Goal: Task Accomplishment & Management: Complete application form

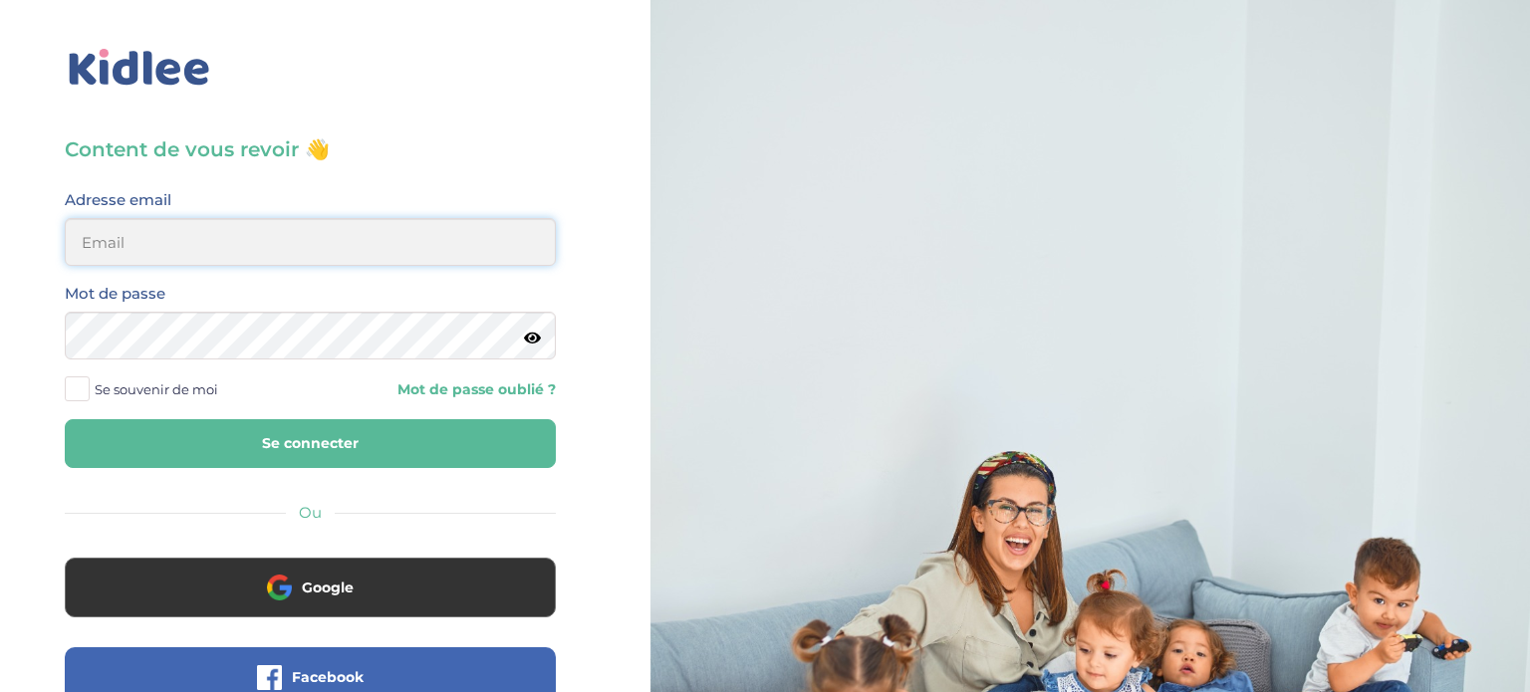
type input "meunierantonin@hotmail.com"
click at [347, 460] on button "Se connecter" at bounding box center [310, 443] width 491 height 49
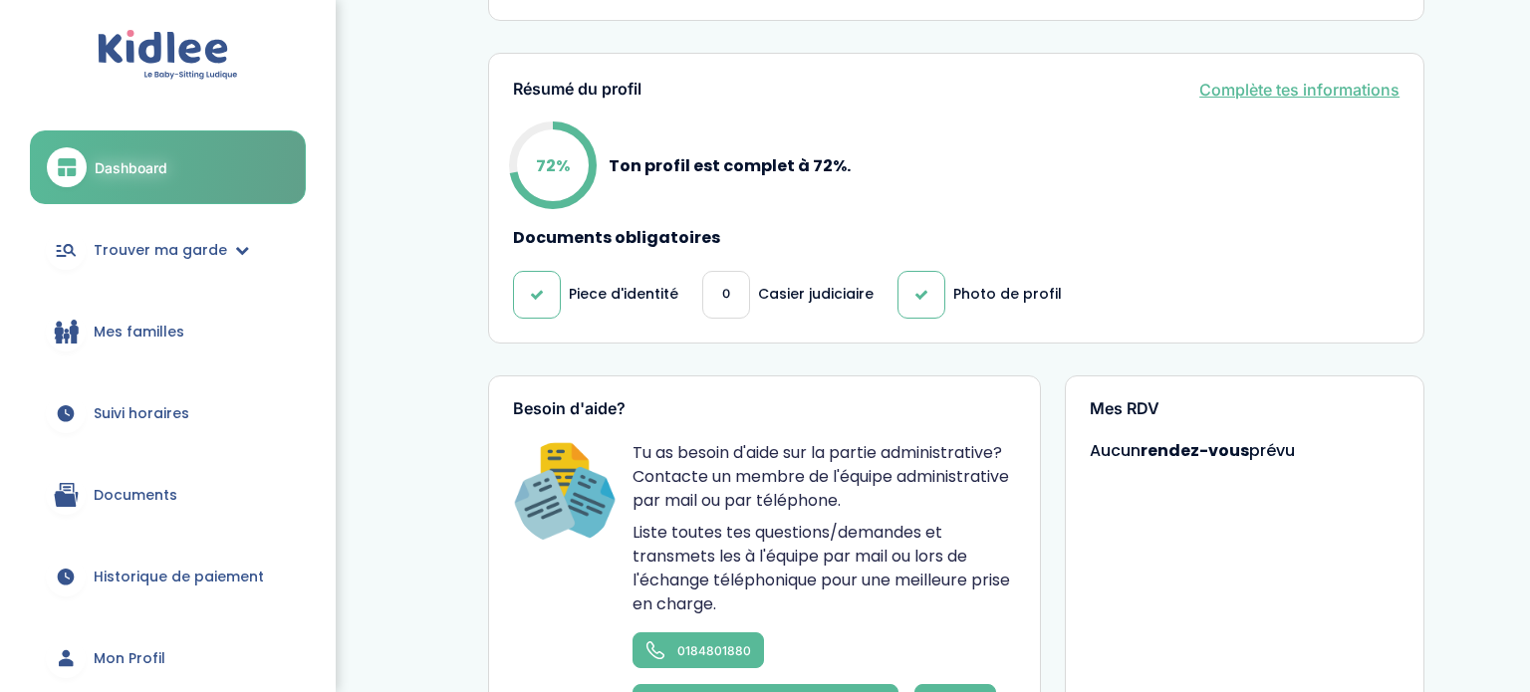
scroll to position [676, 0]
click at [1369, 88] on link "Complète tes informations" at bounding box center [1299, 91] width 200 height 24
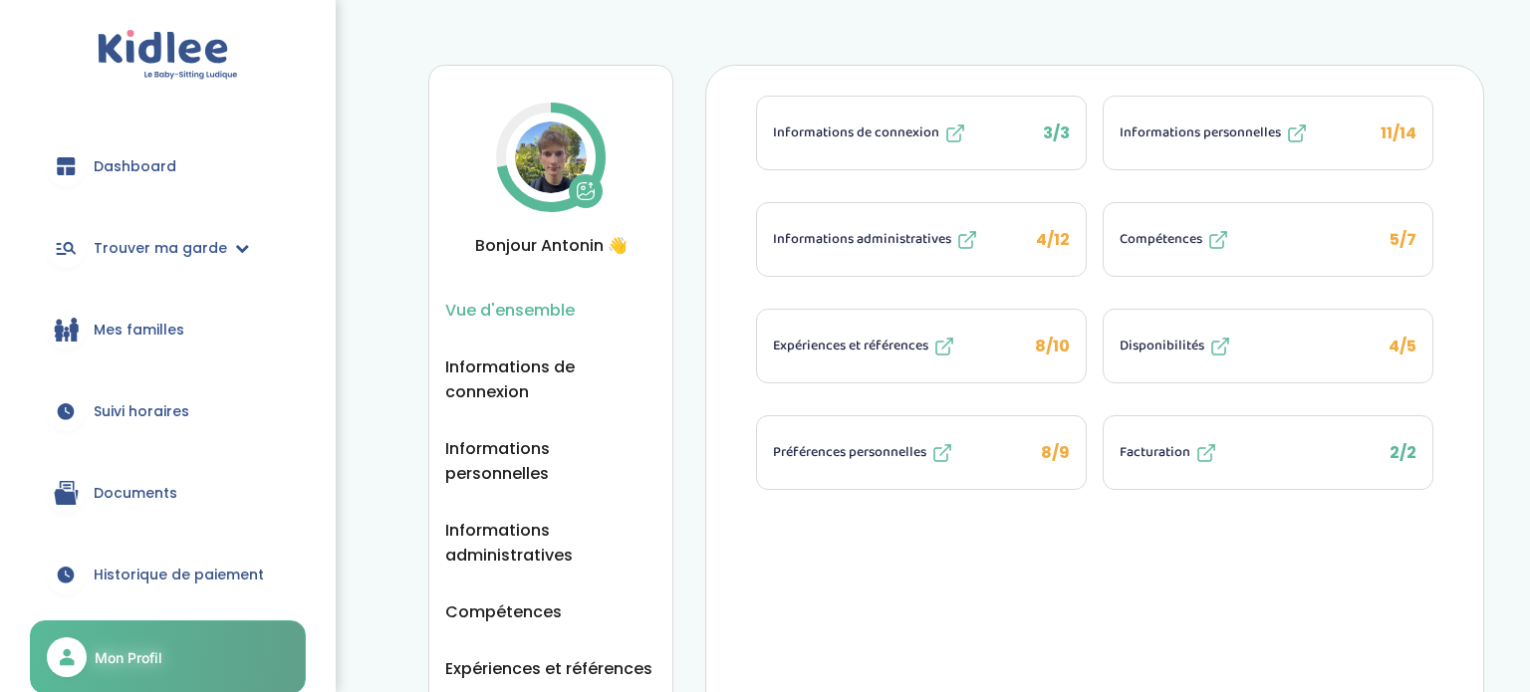
click at [907, 231] on span "Informations administratives" at bounding box center [862, 239] width 178 height 21
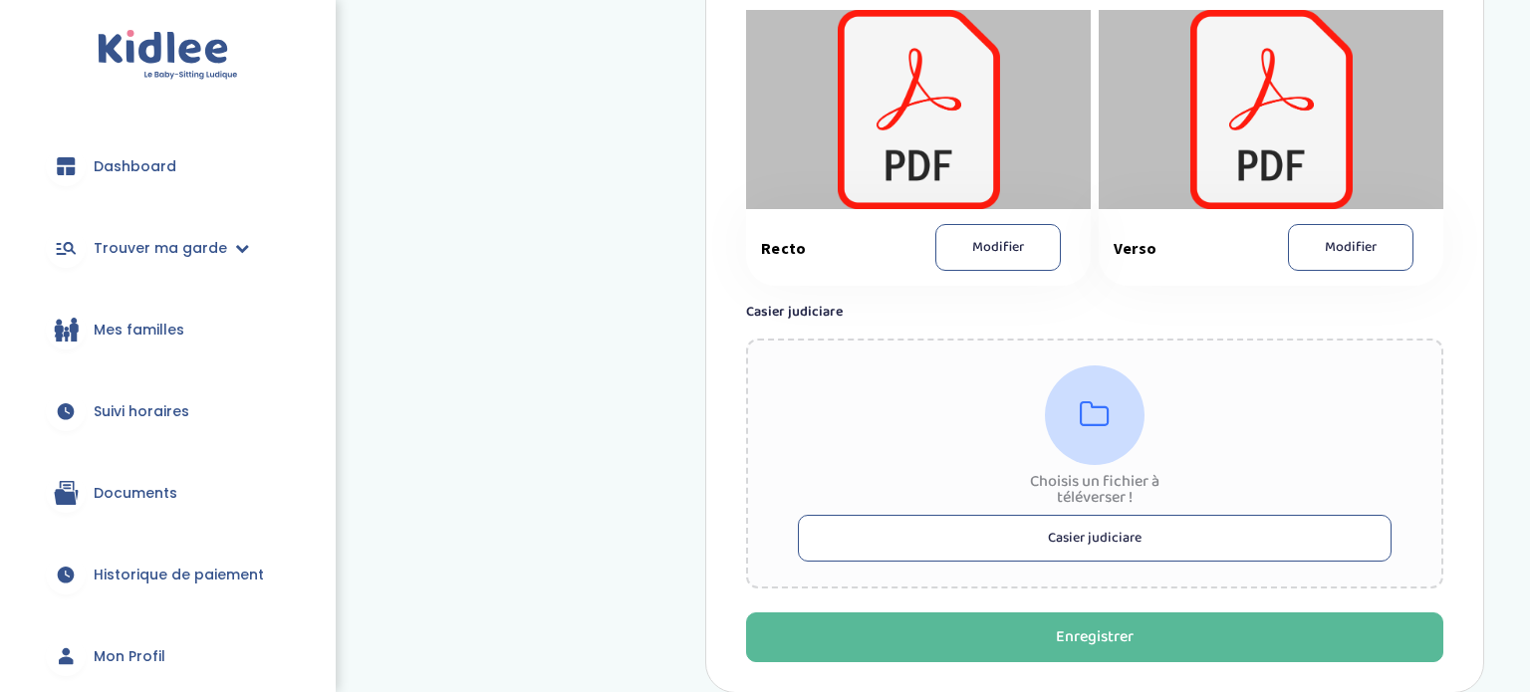
scroll to position [1495, 0]
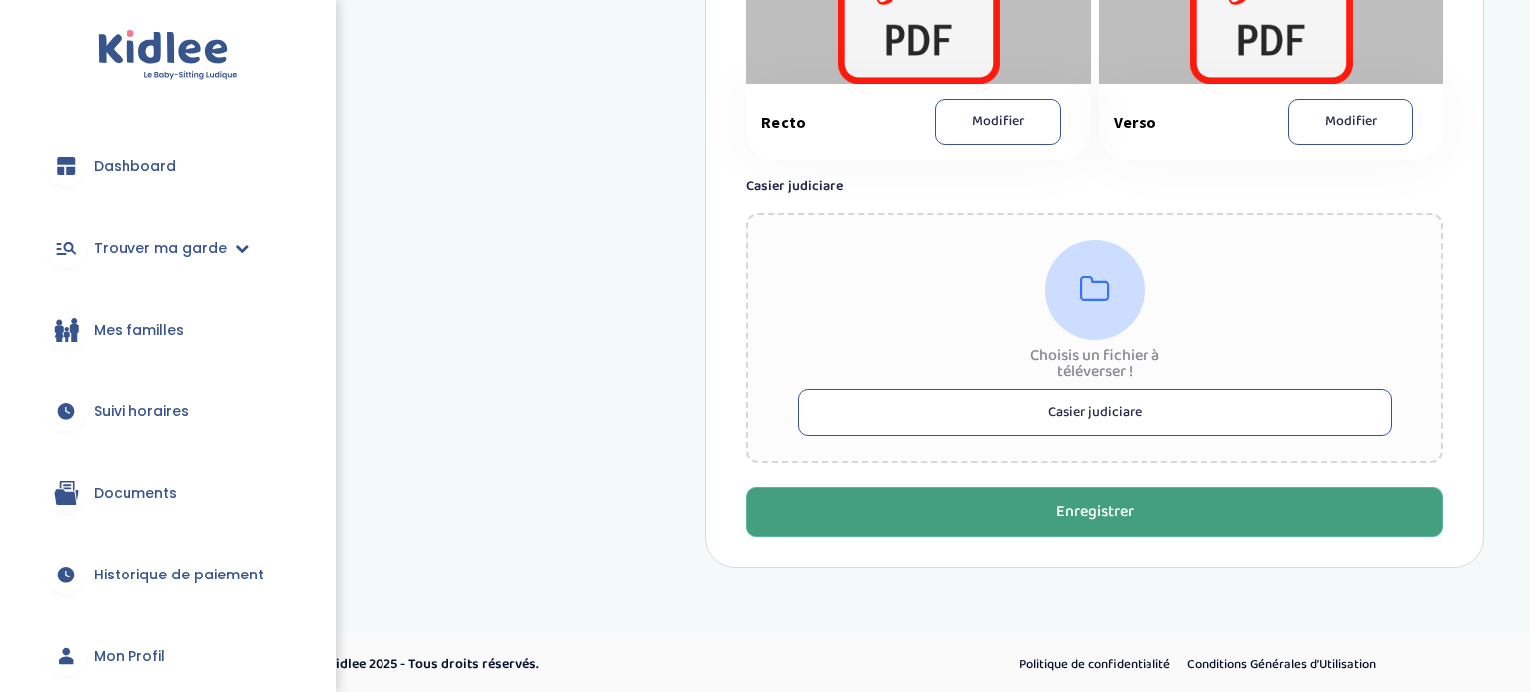
click at [1064, 512] on div "Enregistrer" at bounding box center [1095, 512] width 78 height 23
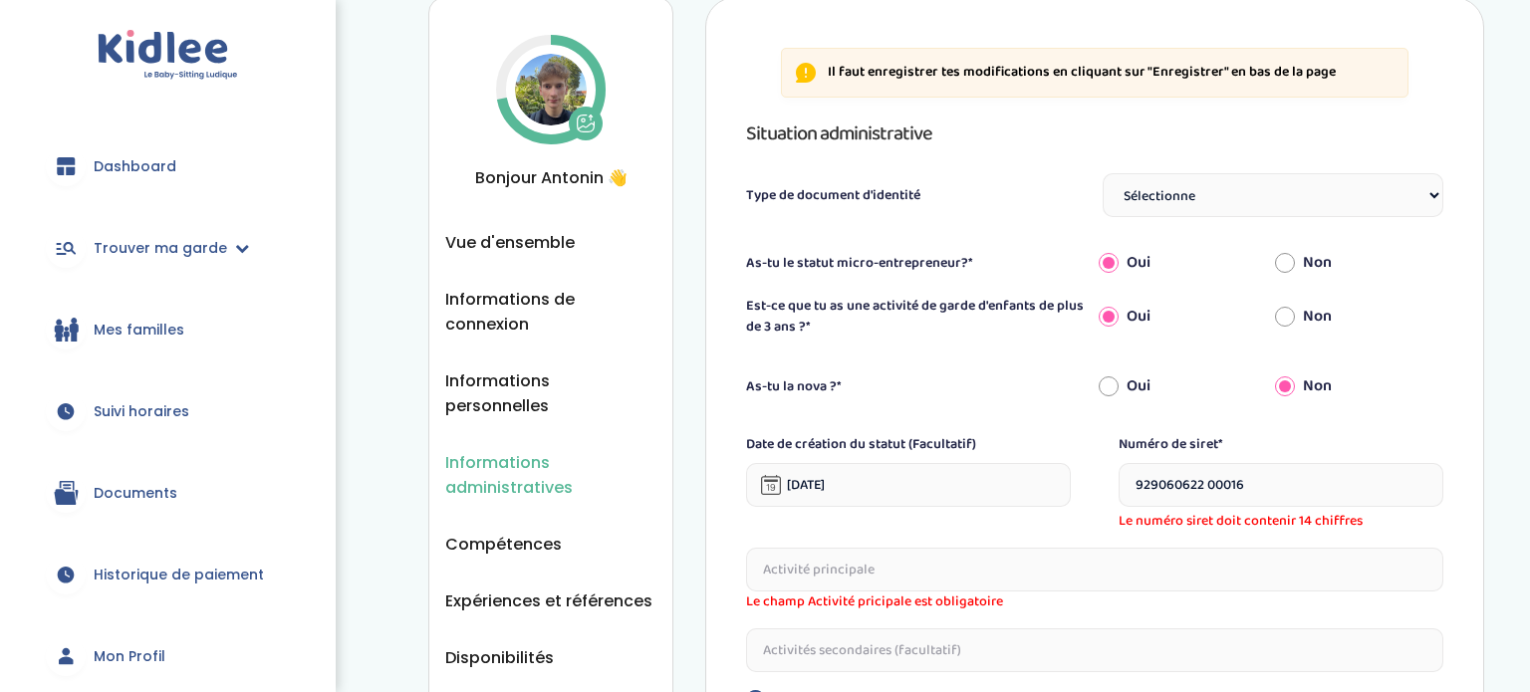
scroll to position [64, 0]
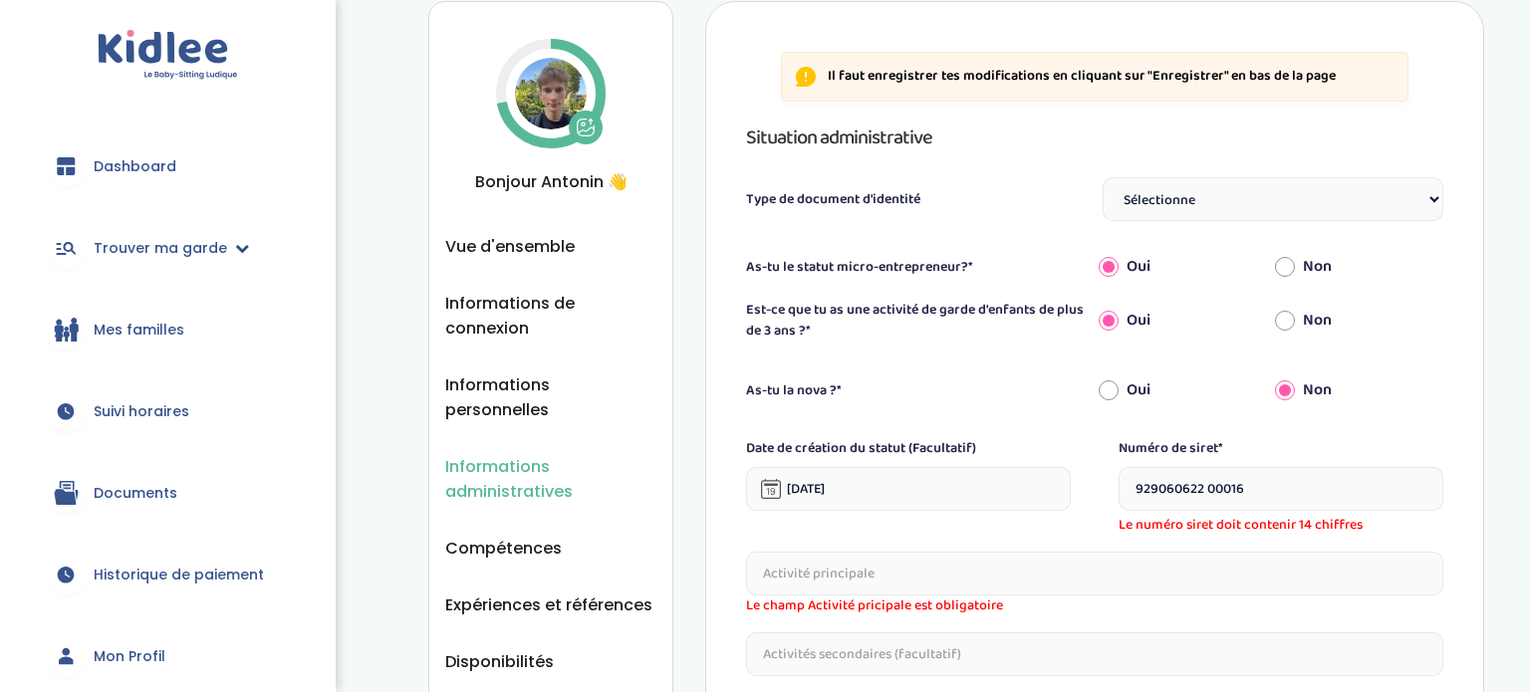
click at [166, 258] on span "Trouver ma garde" at bounding box center [160, 248] width 133 height 21
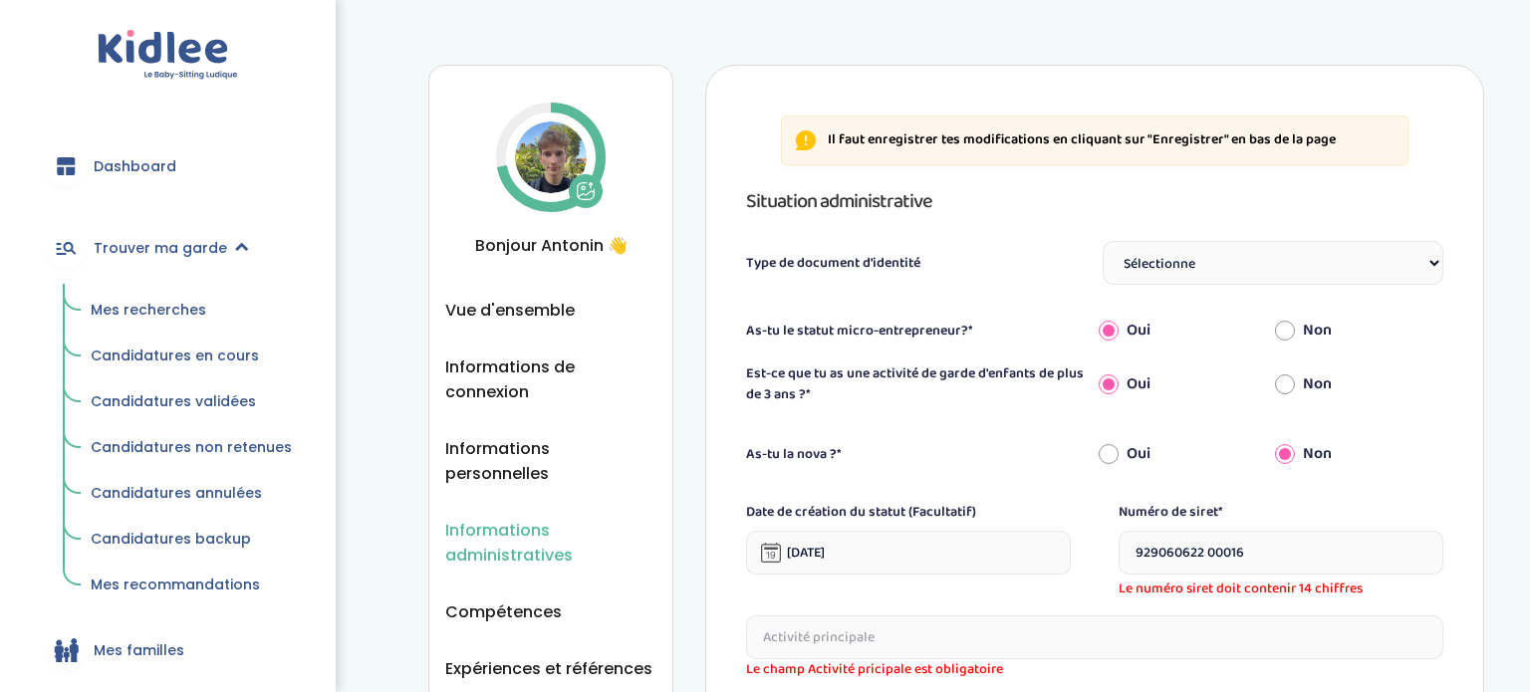
click at [192, 307] on span "Mes recherches" at bounding box center [149, 310] width 116 height 20
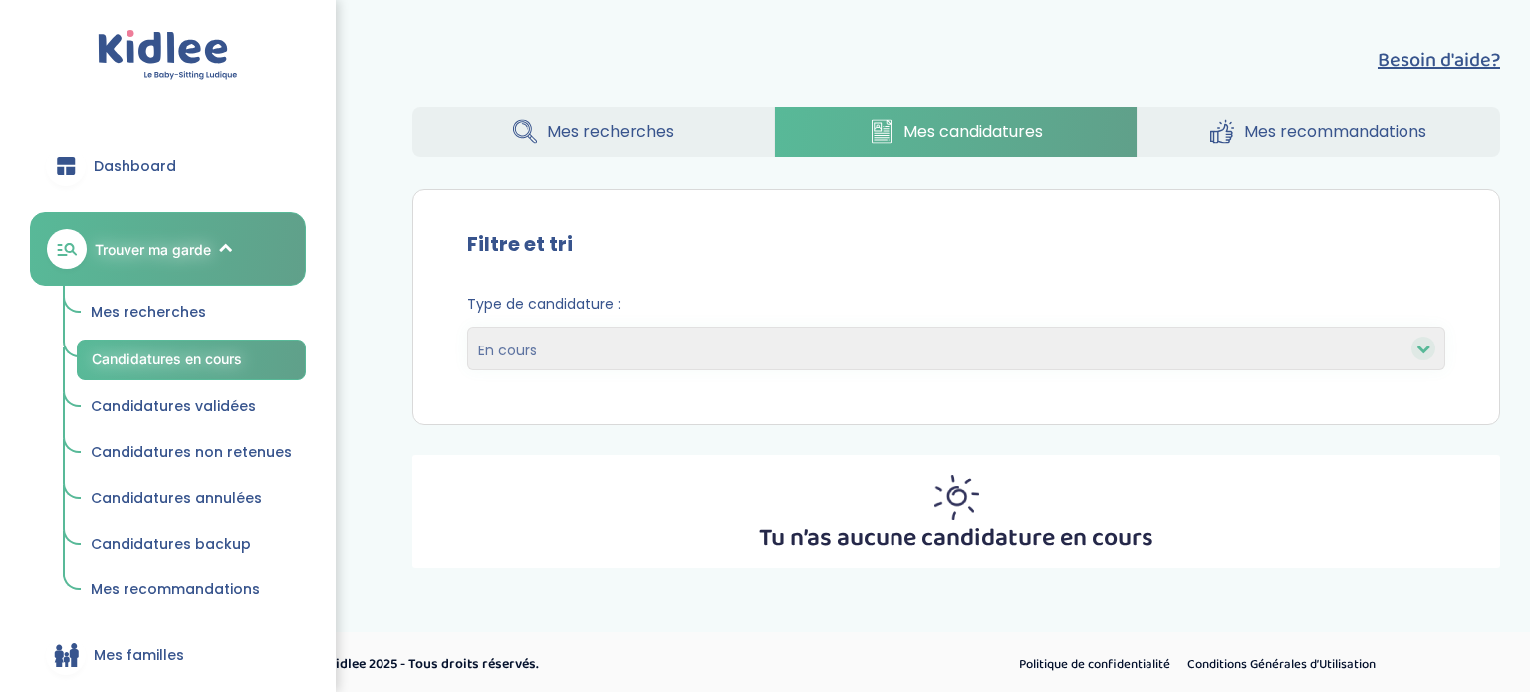
click at [147, 313] on span "Mes recherches" at bounding box center [149, 312] width 116 height 20
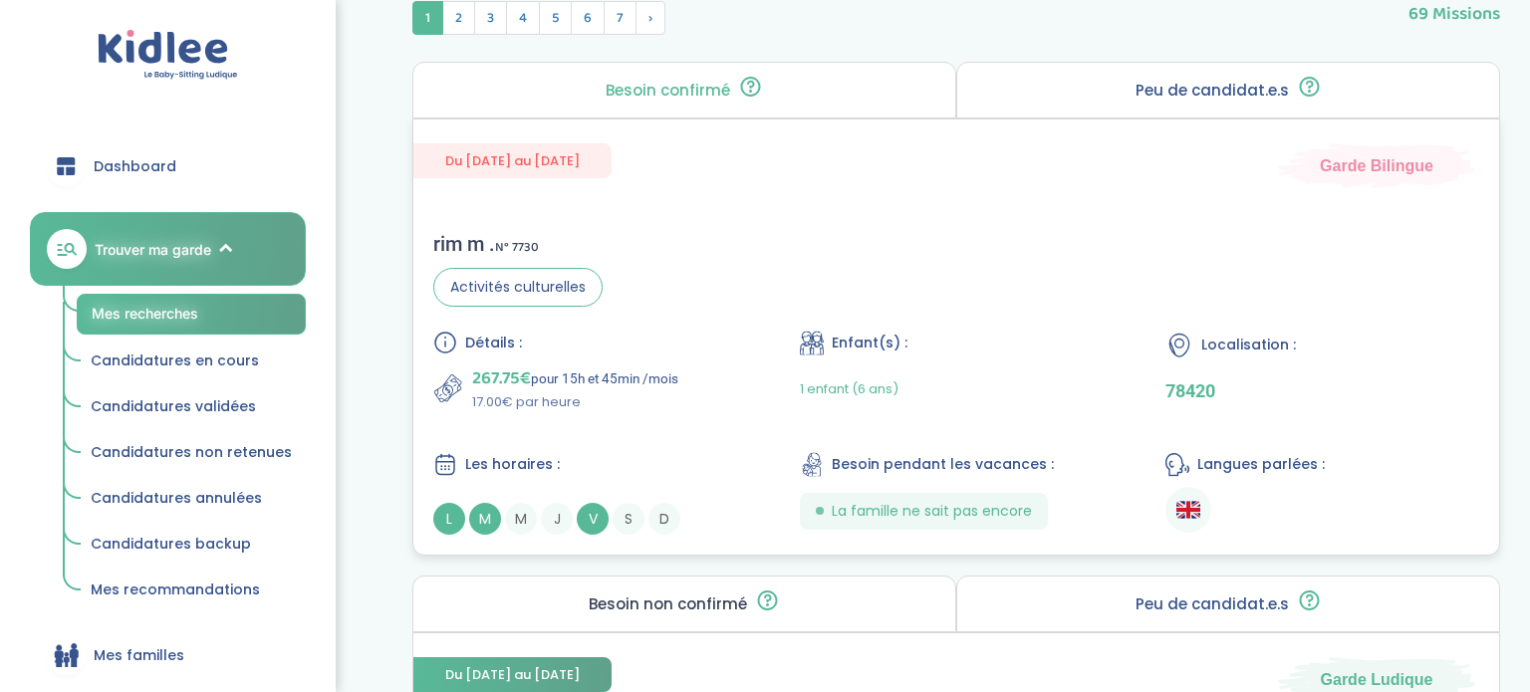
scroll to position [830, 0]
click at [727, 306] on div "rim m . N° 7730 Activités culturelles Détails : 267.75€ pour 15h et 45min /mois…" at bounding box center [955, 382] width 1085 height 343
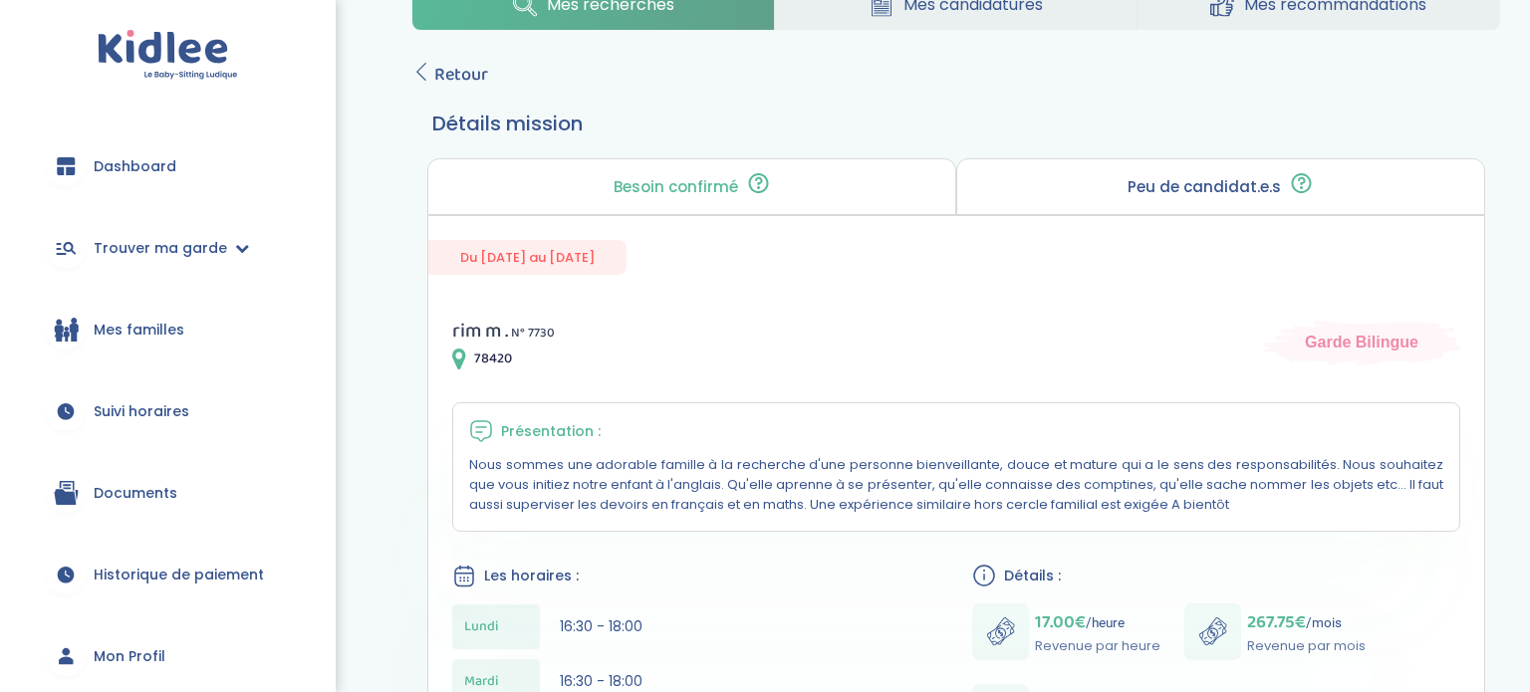
scroll to position [65, 0]
click at [460, 62] on span "Retour" at bounding box center [461, 76] width 54 height 28
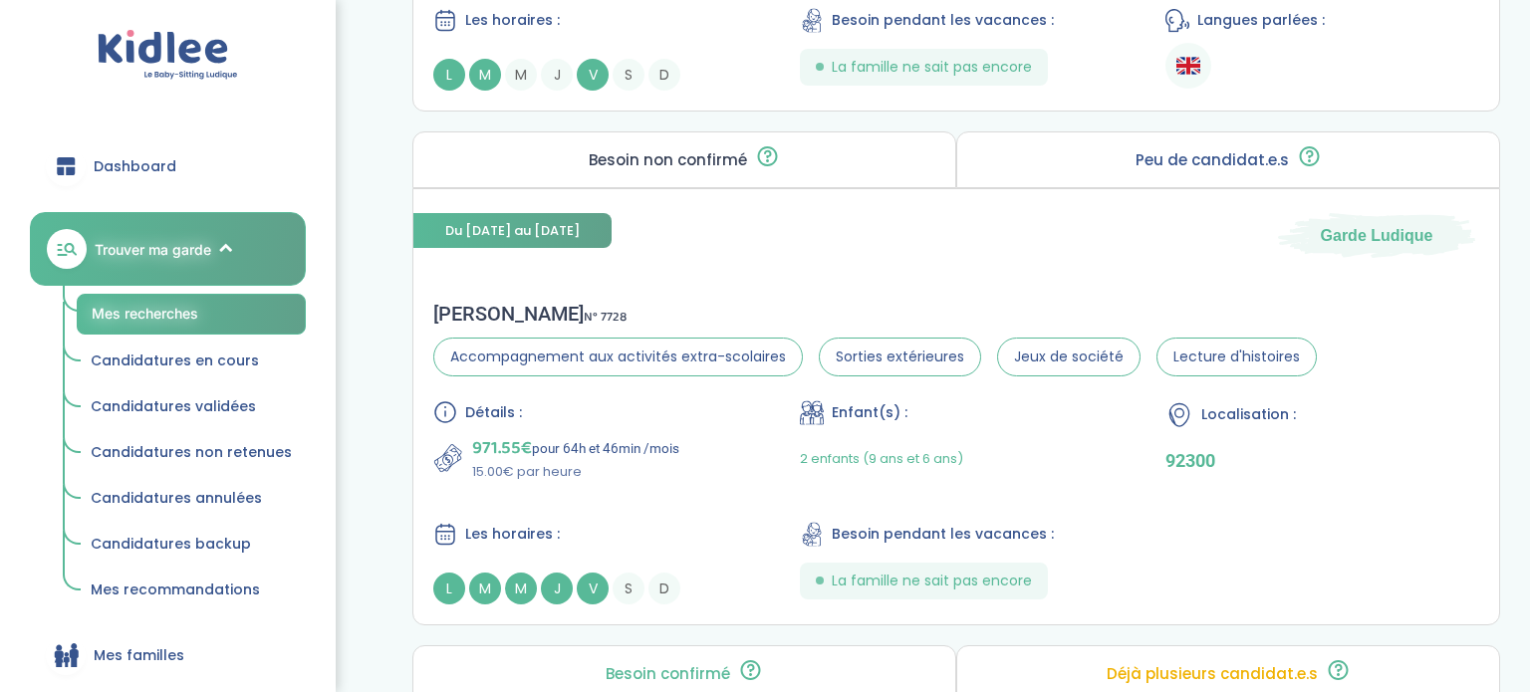
scroll to position [1296, 0]
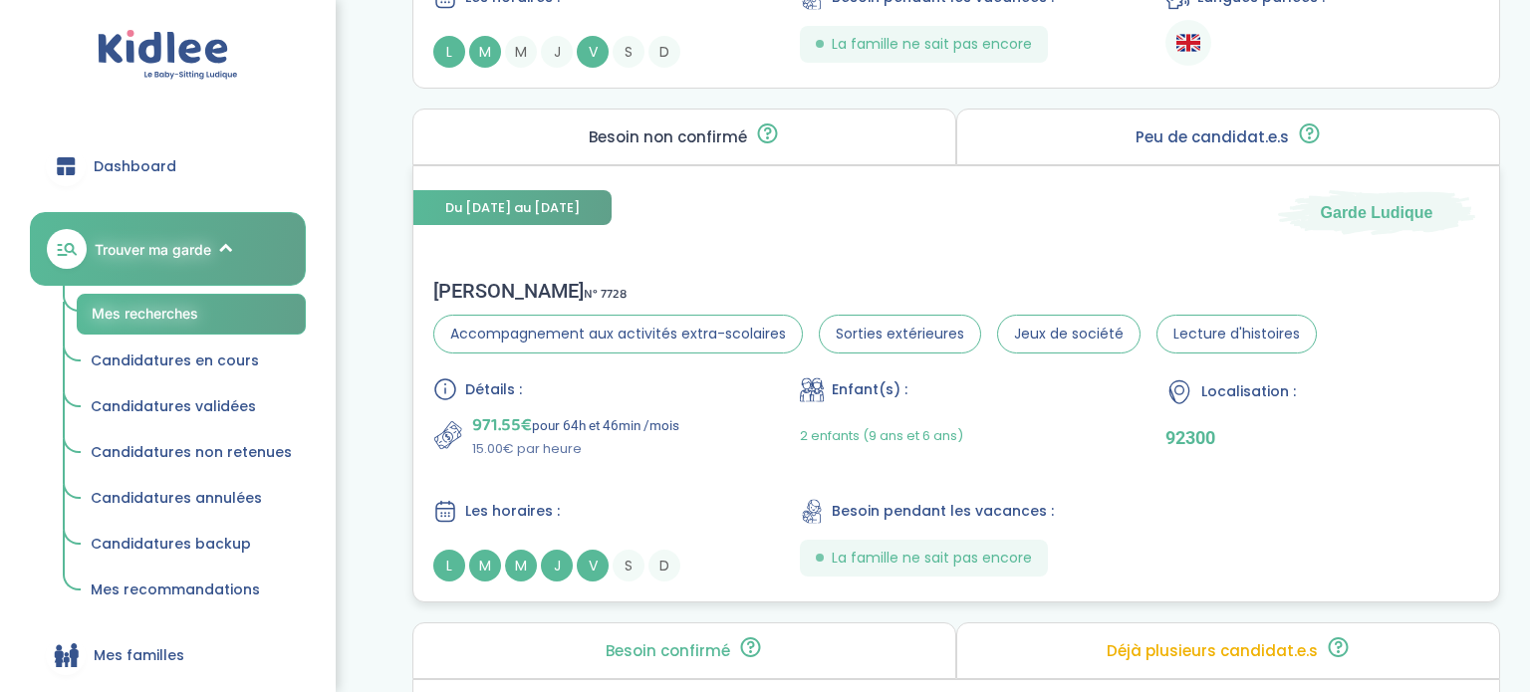
click at [616, 397] on div "Détails :" at bounding box center [590, 389] width 314 height 24
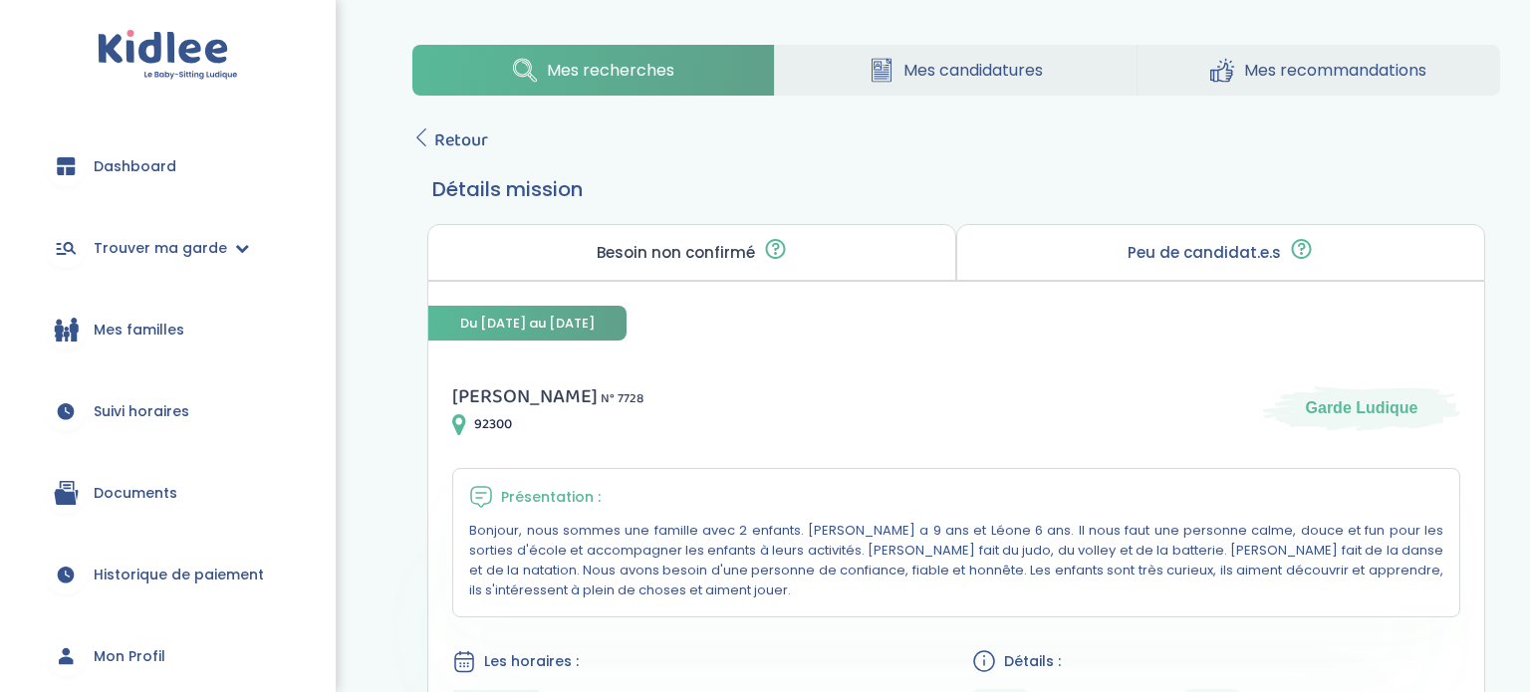
click at [457, 138] on span "Retour" at bounding box center [461, 140] width 54 height 28
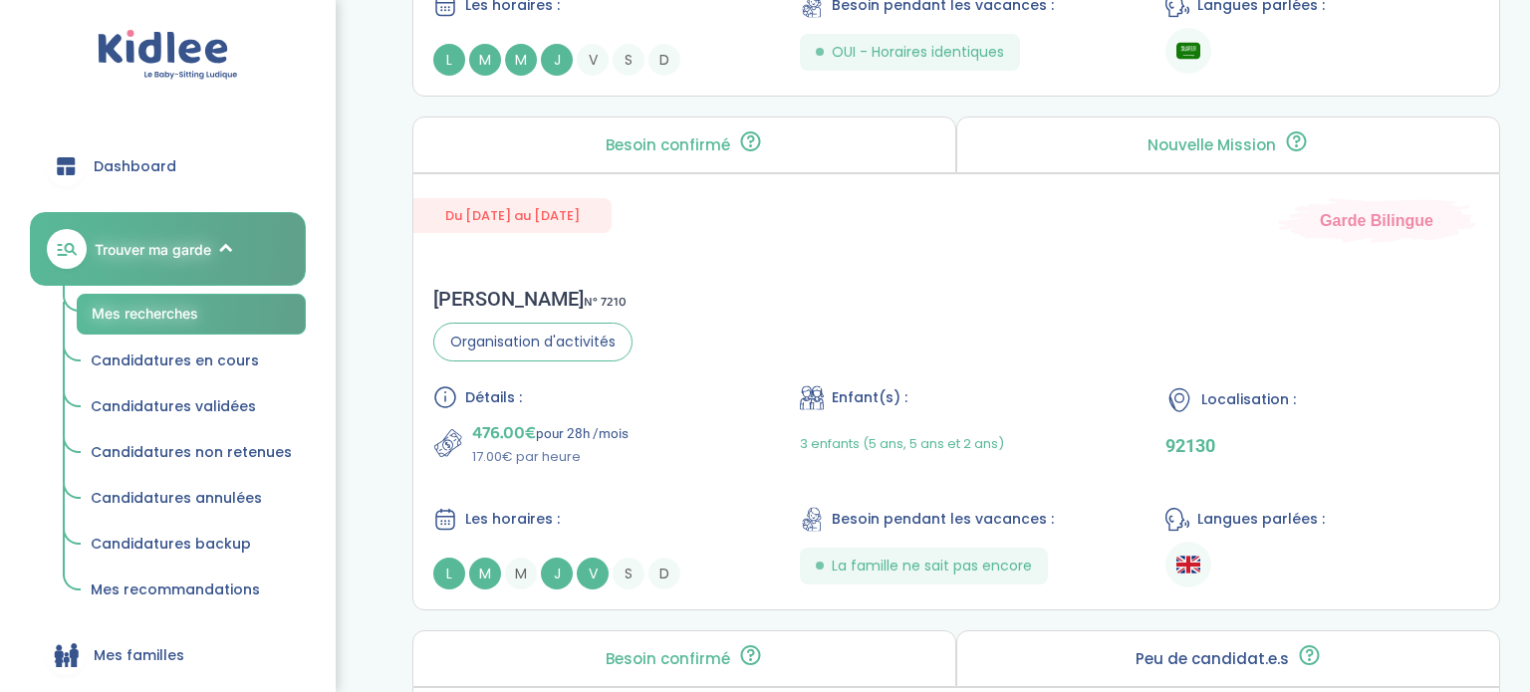
scroll to position [2889, 0]
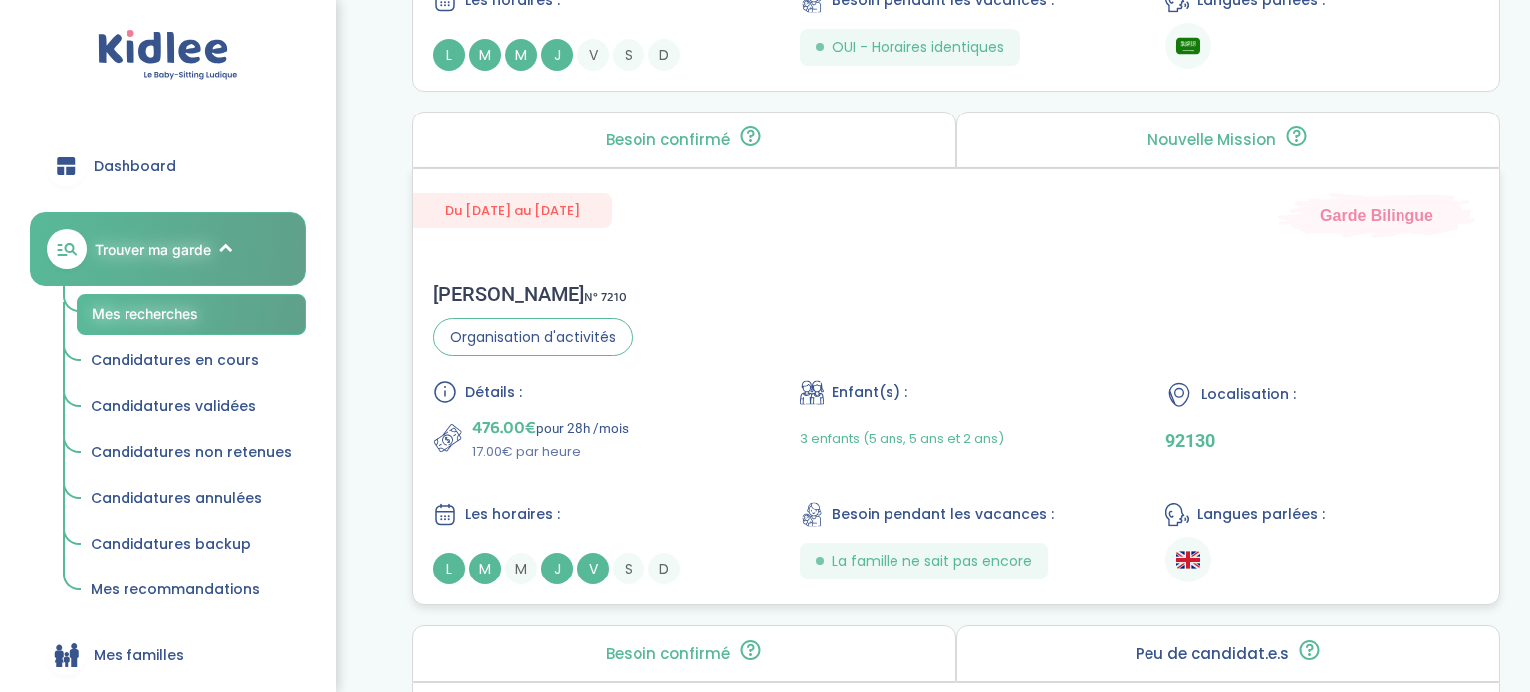
click at [747, 346] on div "Soyong J . N° 7210 Organisation d'activités Détails : 476.00€ pour 28h /mois 17…" at bounding box center [955, 433] width 1085 height 343
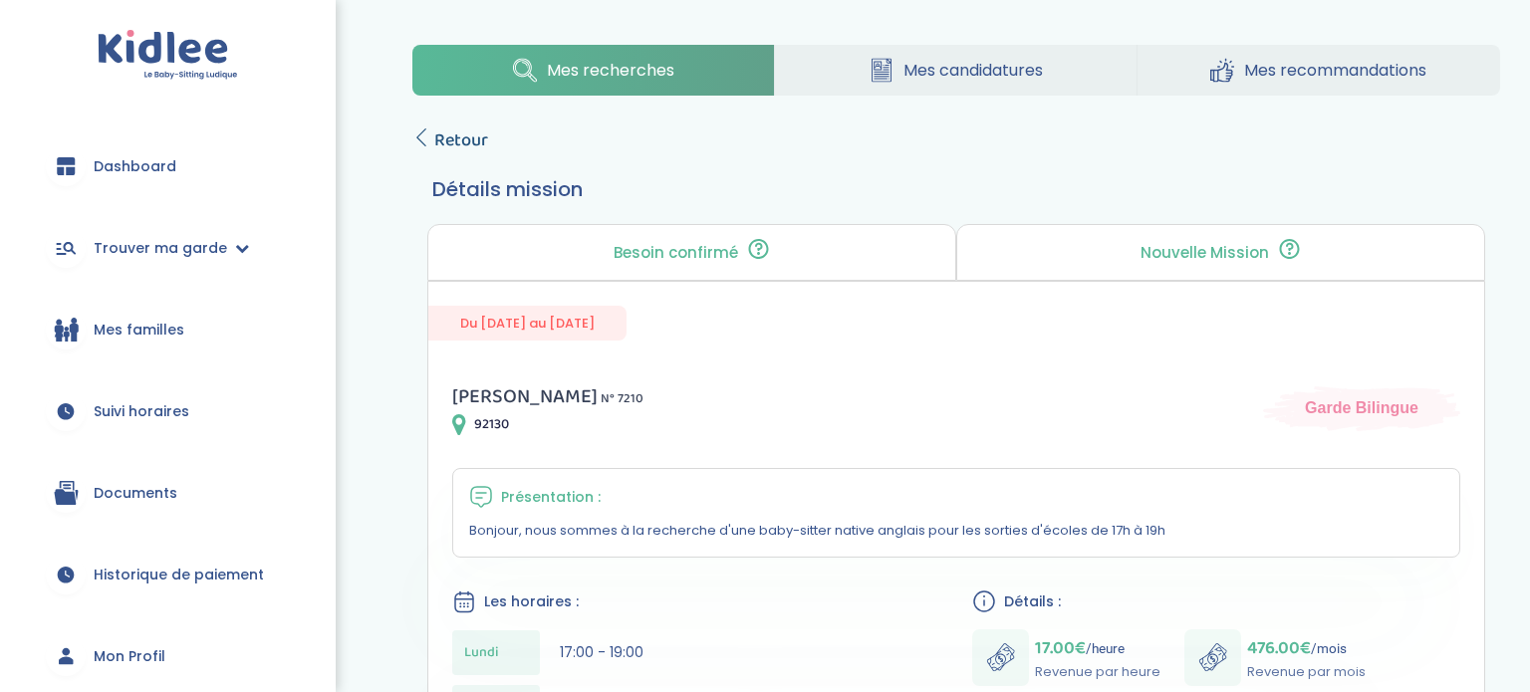
click at [448, 137] on span "Retour" at bounding box center [461, 140] width 54 height 28
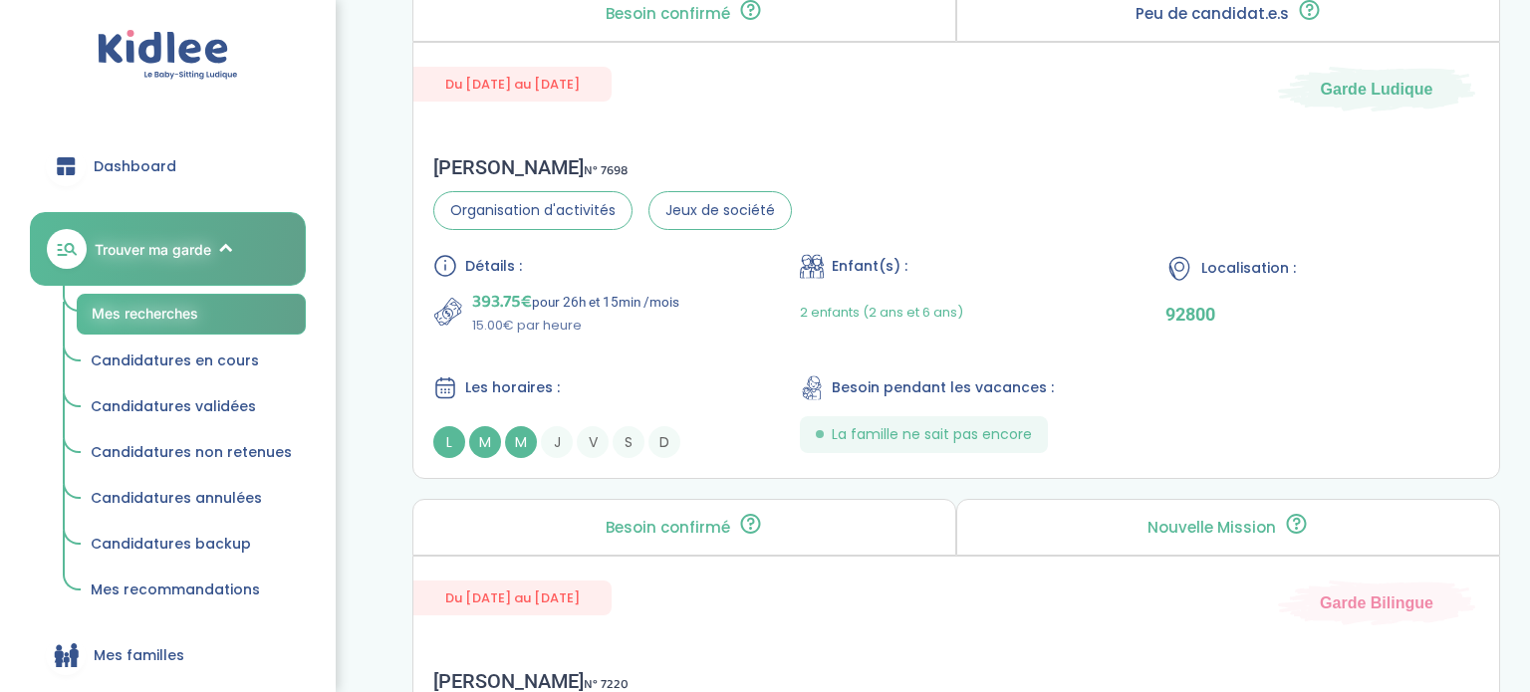
scroll to position [4609, 0]
click at [957, 151] on div "Andrea M . N° 7698 Organisation d'activités Jeux de société Détails : 393.75€ p…" at bounding box center [955, 309] width 1085 height 343
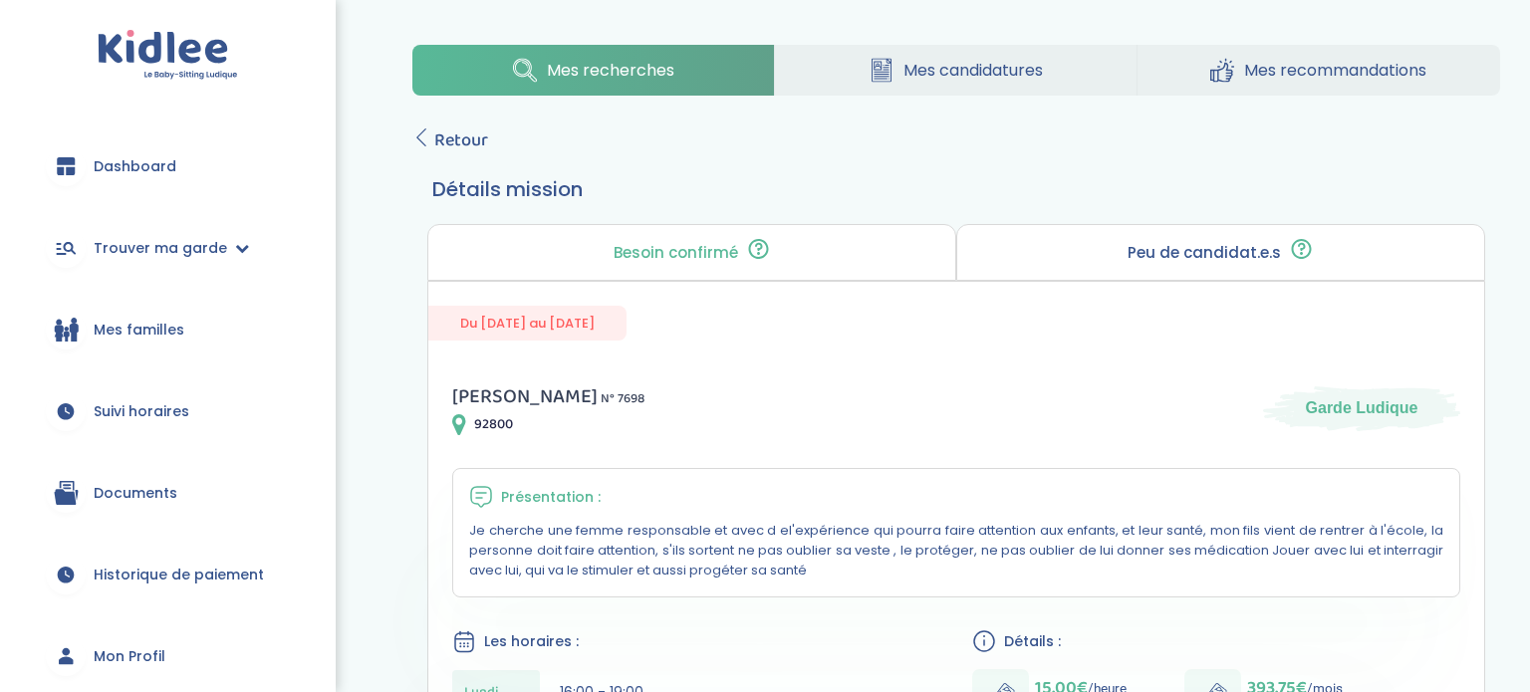
click at [467, 123] on div "Mes recherches Mes candidatures Mes recommandations Retour Détails mission Beso…" at bounding box center [955, 654] width 1147 height 1249
click at [455, 134] on span "Retour" at bounding box center [461, 140] width 54 height 28
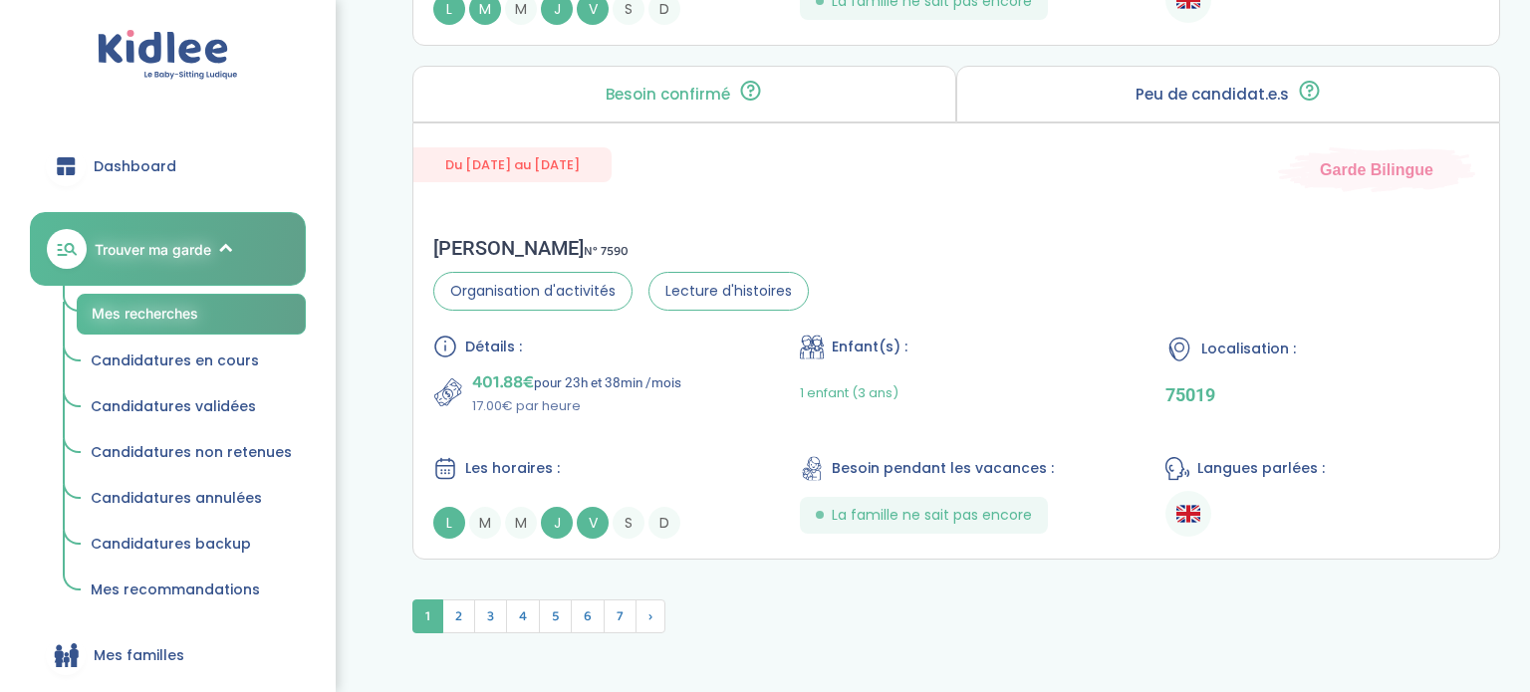
scroll to position [5560, 0]
click at [644, 235] on div "Camille R . N° 7590" at bounding box center [620, 247] width 375 height 24
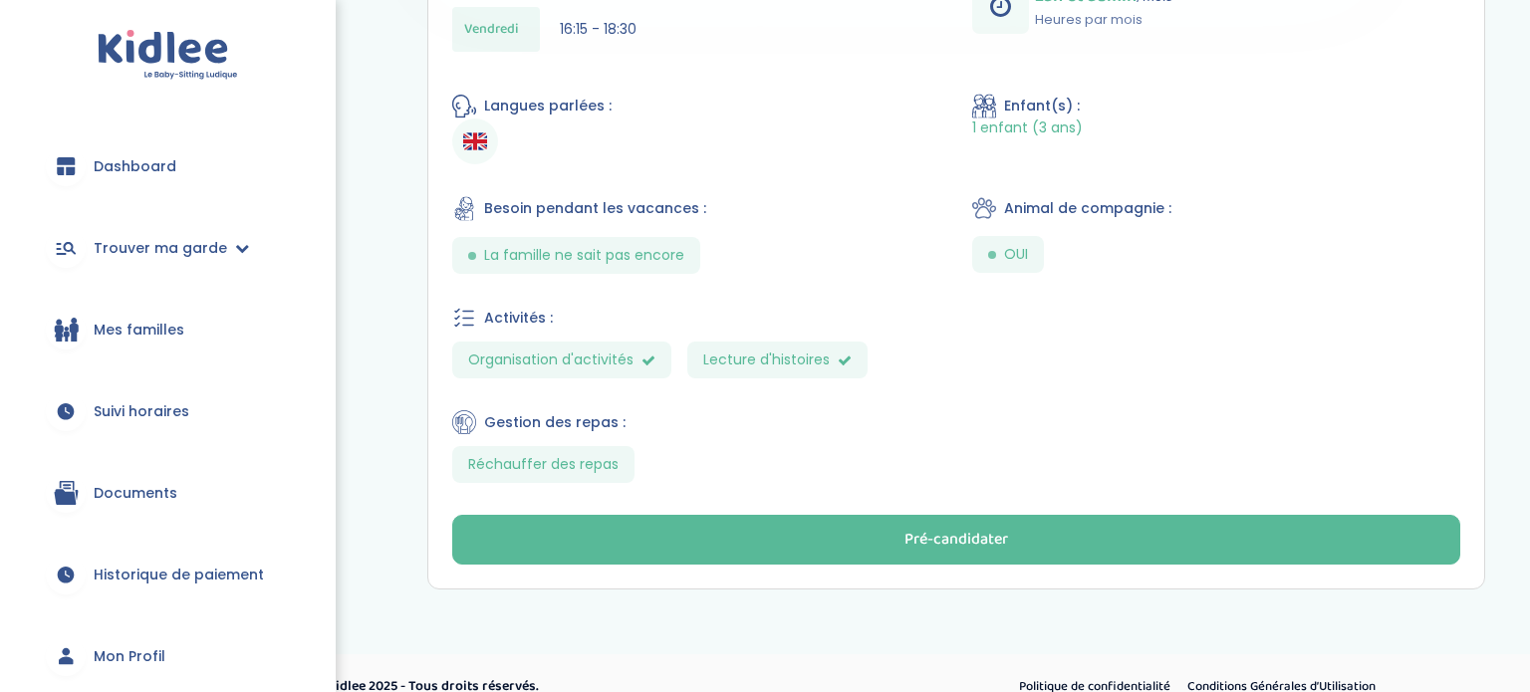
scroll to position [819, 0]
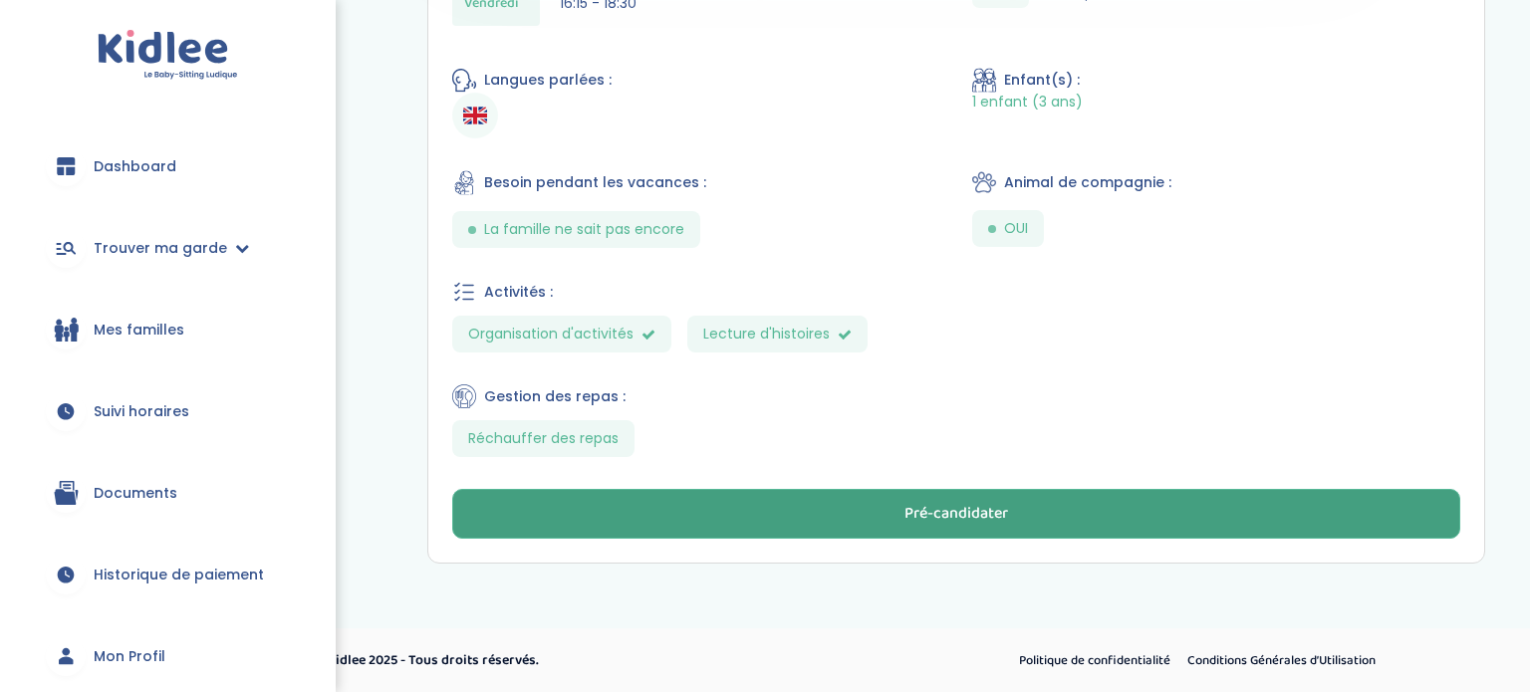
click at [606, 498] on button "Pré-candidater" at bounding box center [956, 514] width 1008 height 50
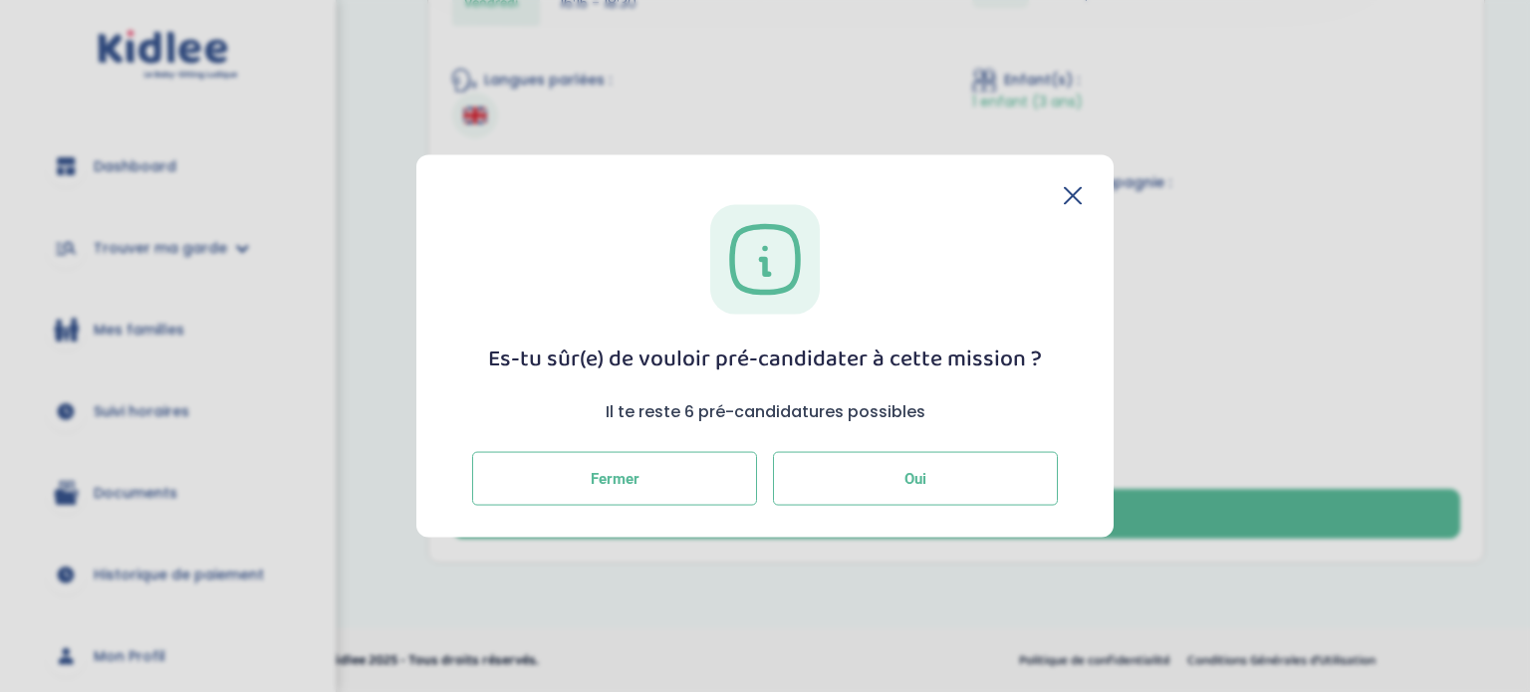
click at [781, 490] on button "Oui" at bounding box center [915, 479] width 285 height 54
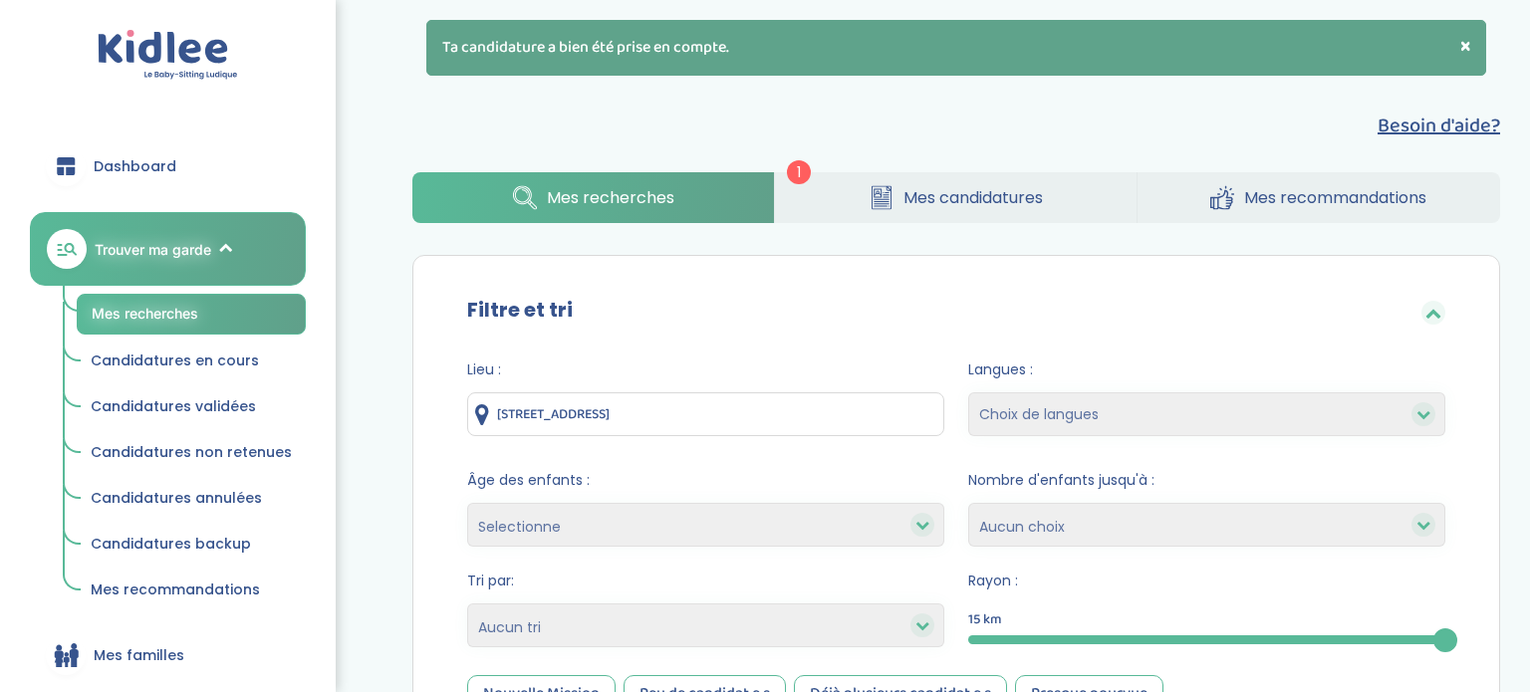
click at [909, 216] on link "Mes candidatures" at bounding box center [955, 197] width 361 height 51
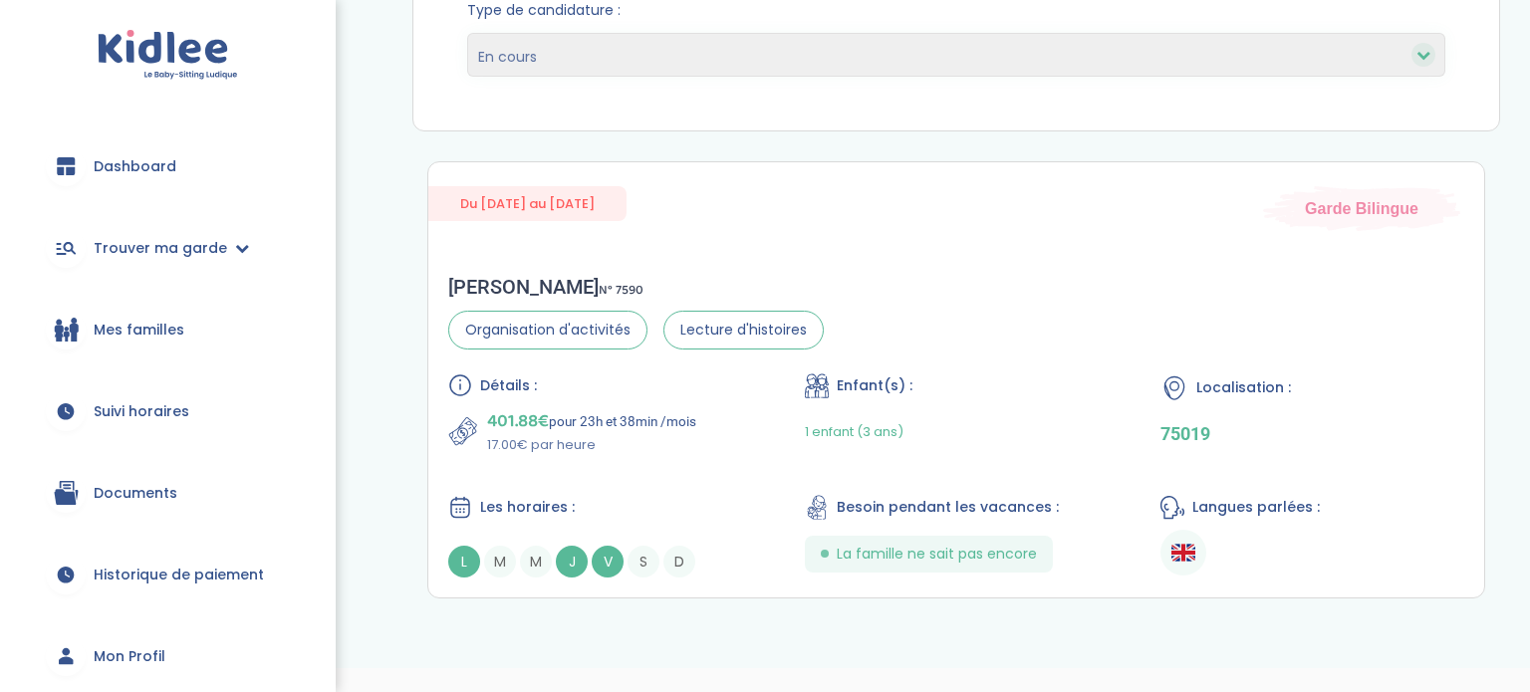
scroll to position [333, 0]
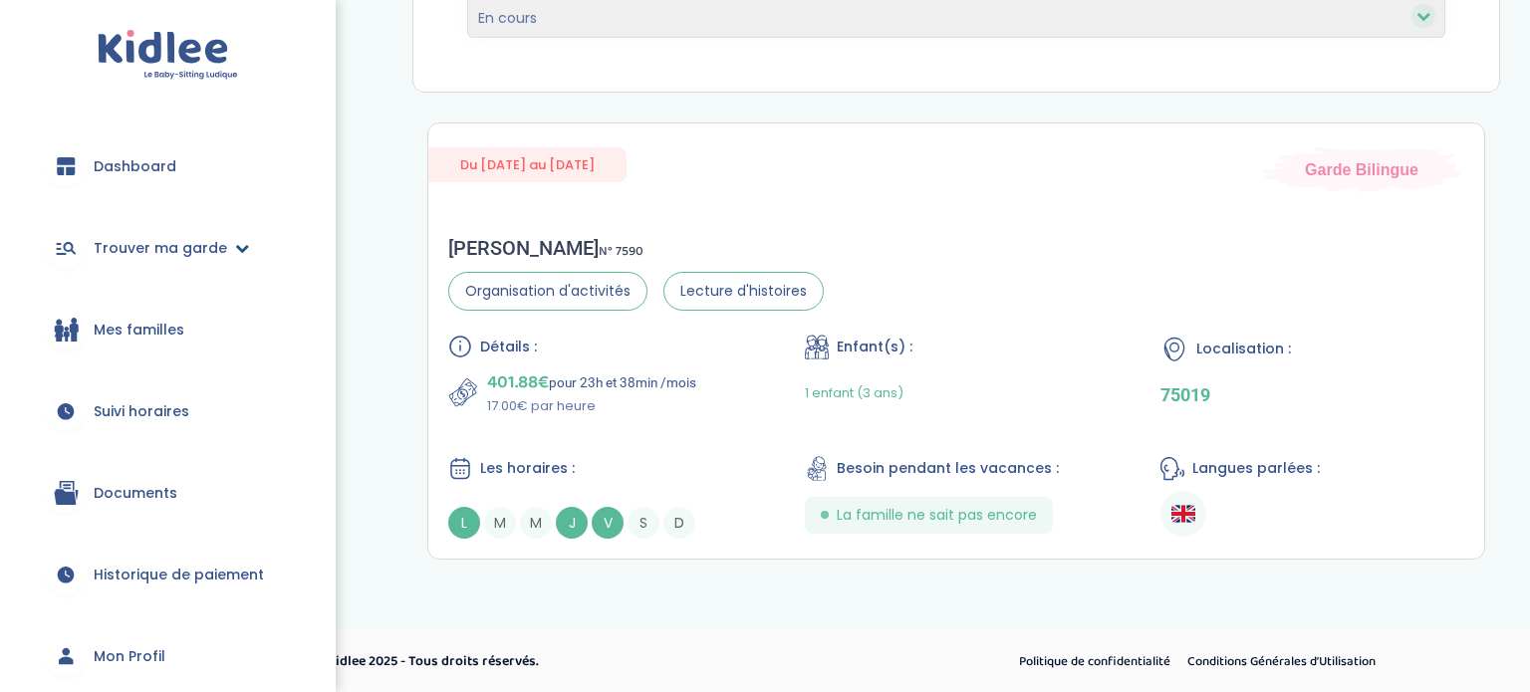
click at [114, 255] on span "Trouver ma garde" at bounding box center [160, 248] width 133 height 21
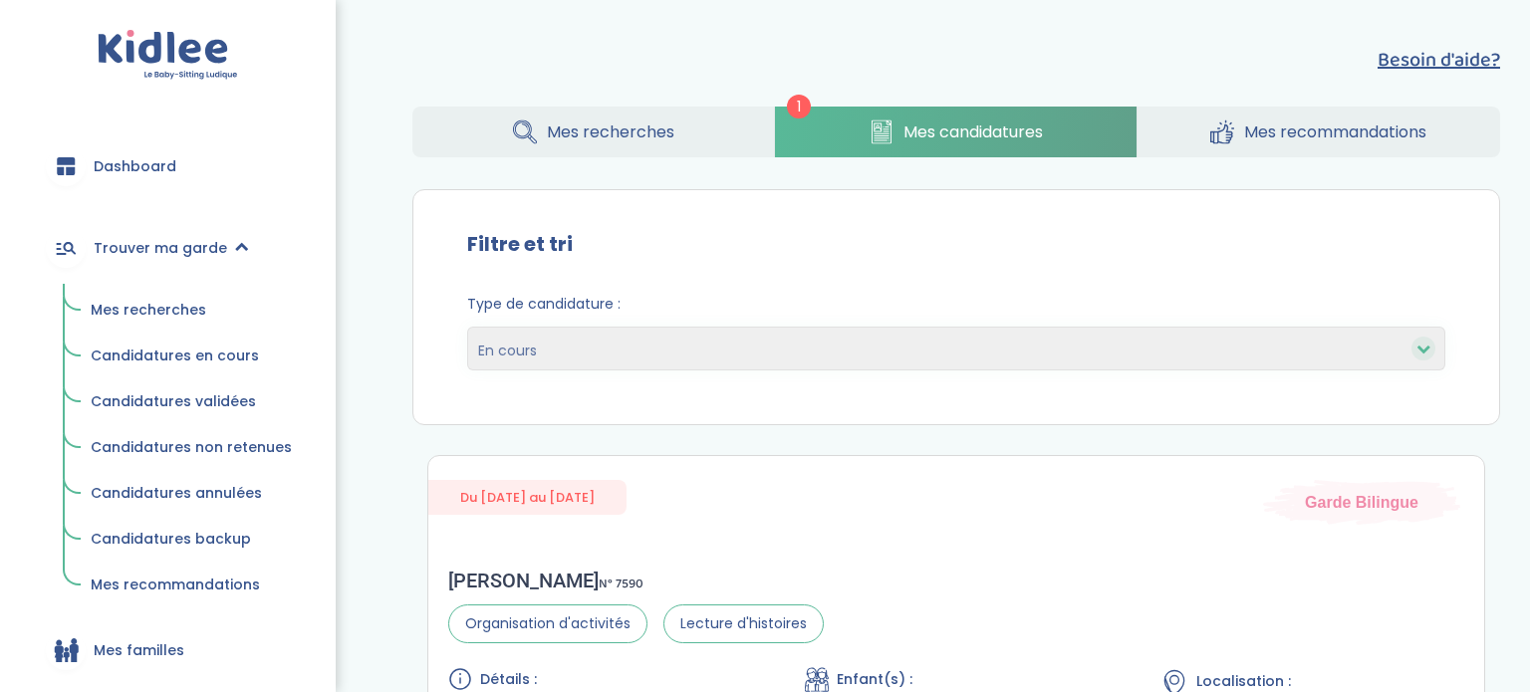
click at [122, 303] on span "Mes recherches" at bounding box center [149, 310] width 116 height 20
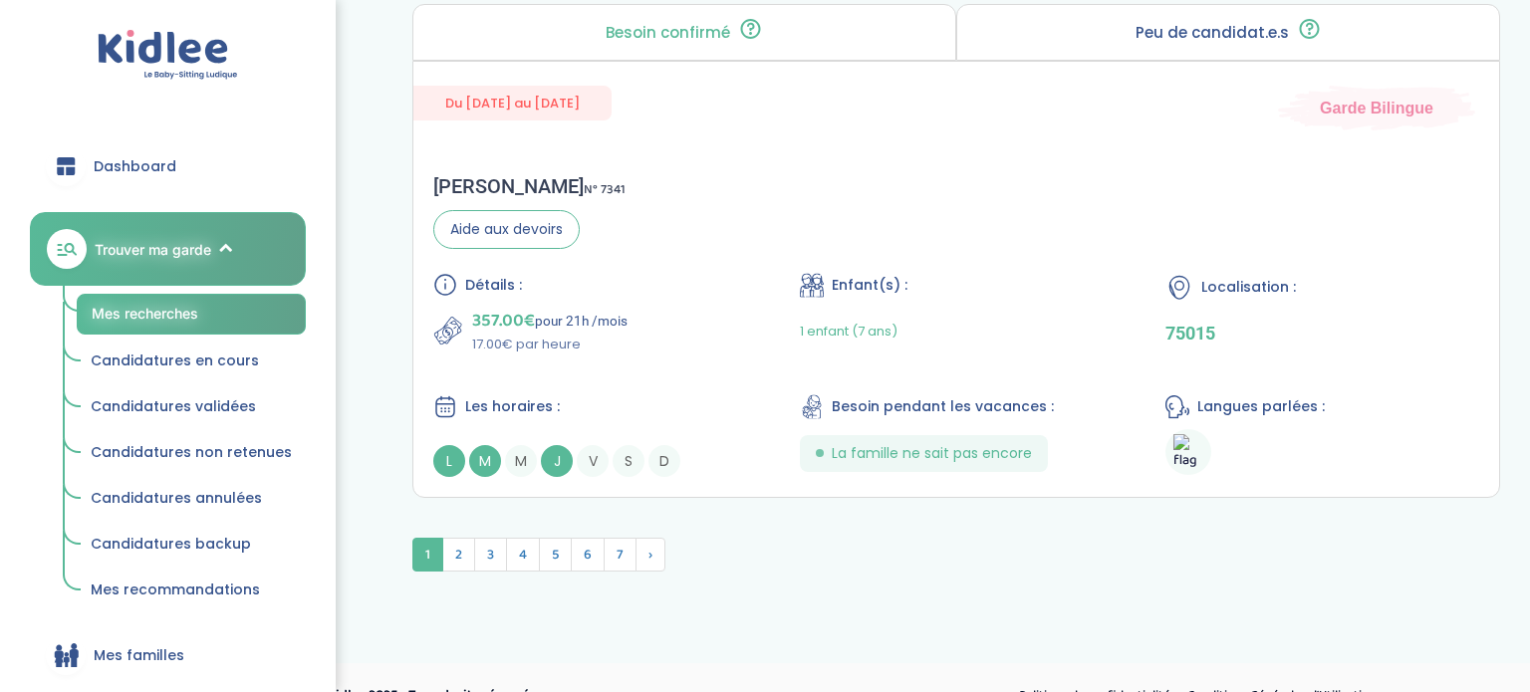
scroll to position [5647, 0]
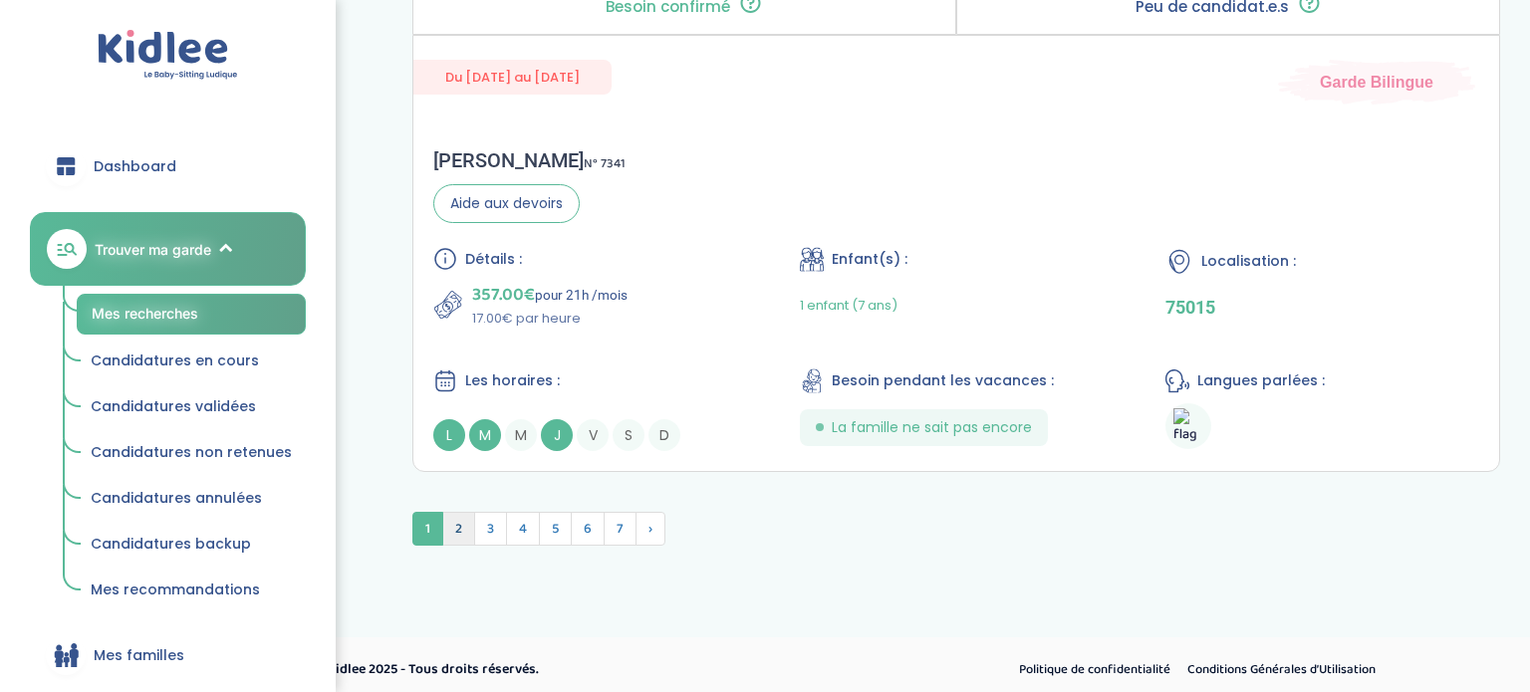
click at [457, 535] on span "2" at bounding box center [458, 529] width 33 height 34
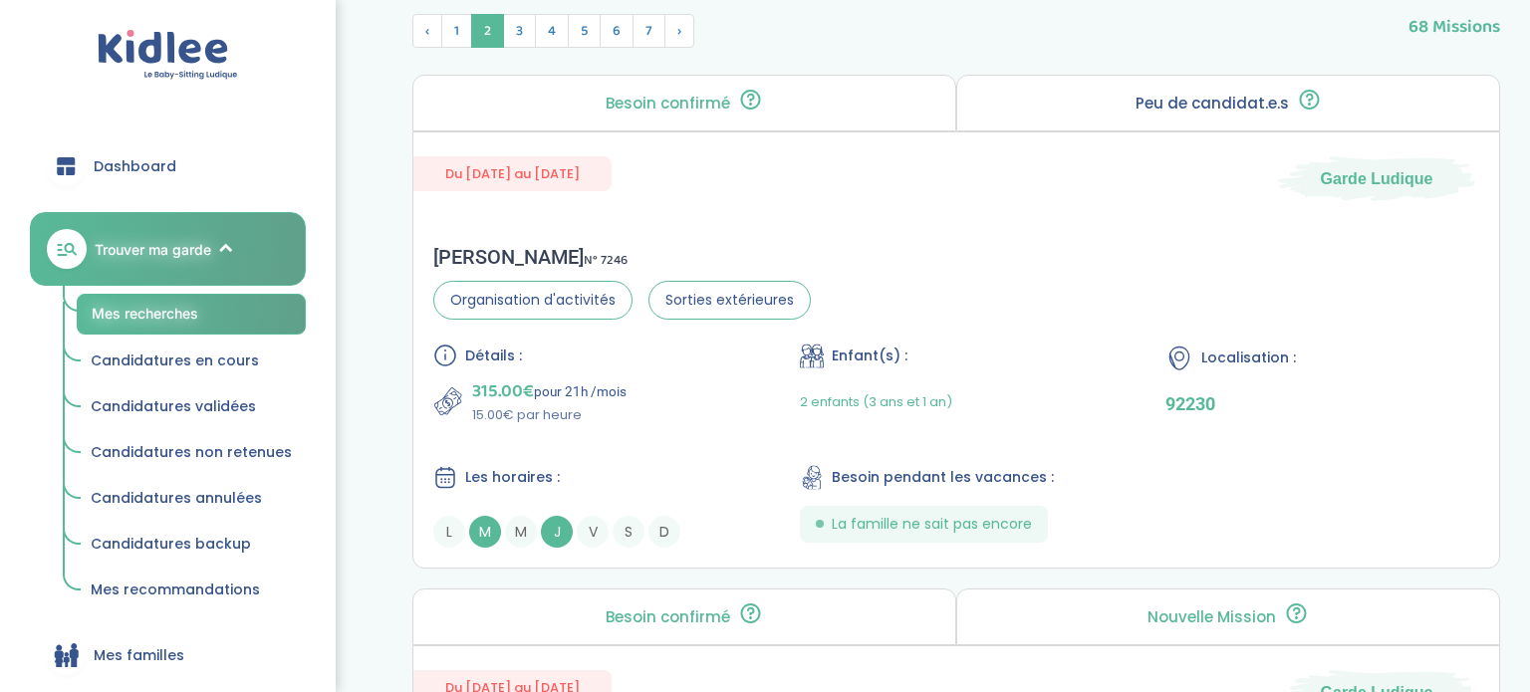
scroll to position [817, 0]
click at [659, 224] on div "Alice D . N° 7246 Organisation d'activités Sorties extérieures Détails : 315.00…" at bounding box center [955, 395] width 1085 height 343
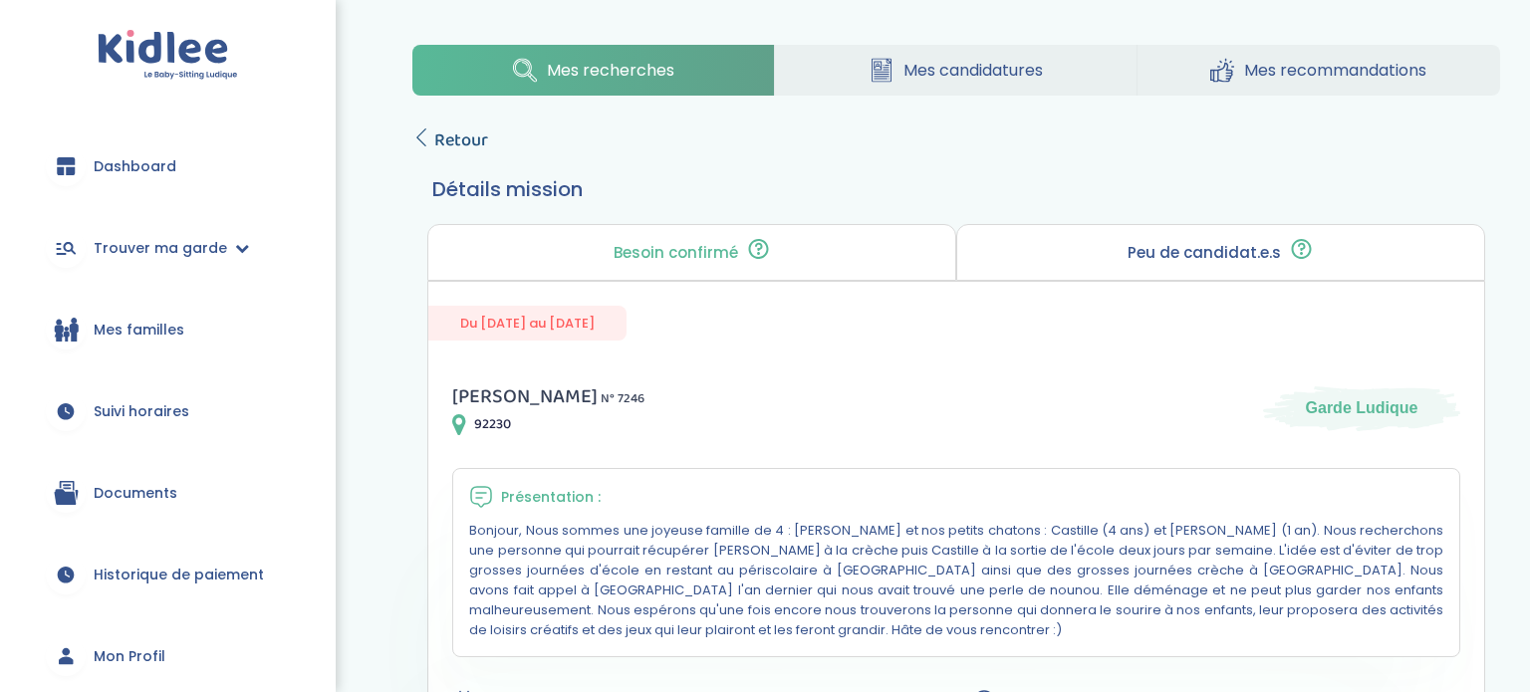
click at [470, 126] on span "Retour" at bounding box center [461, 140] width 54 height 28
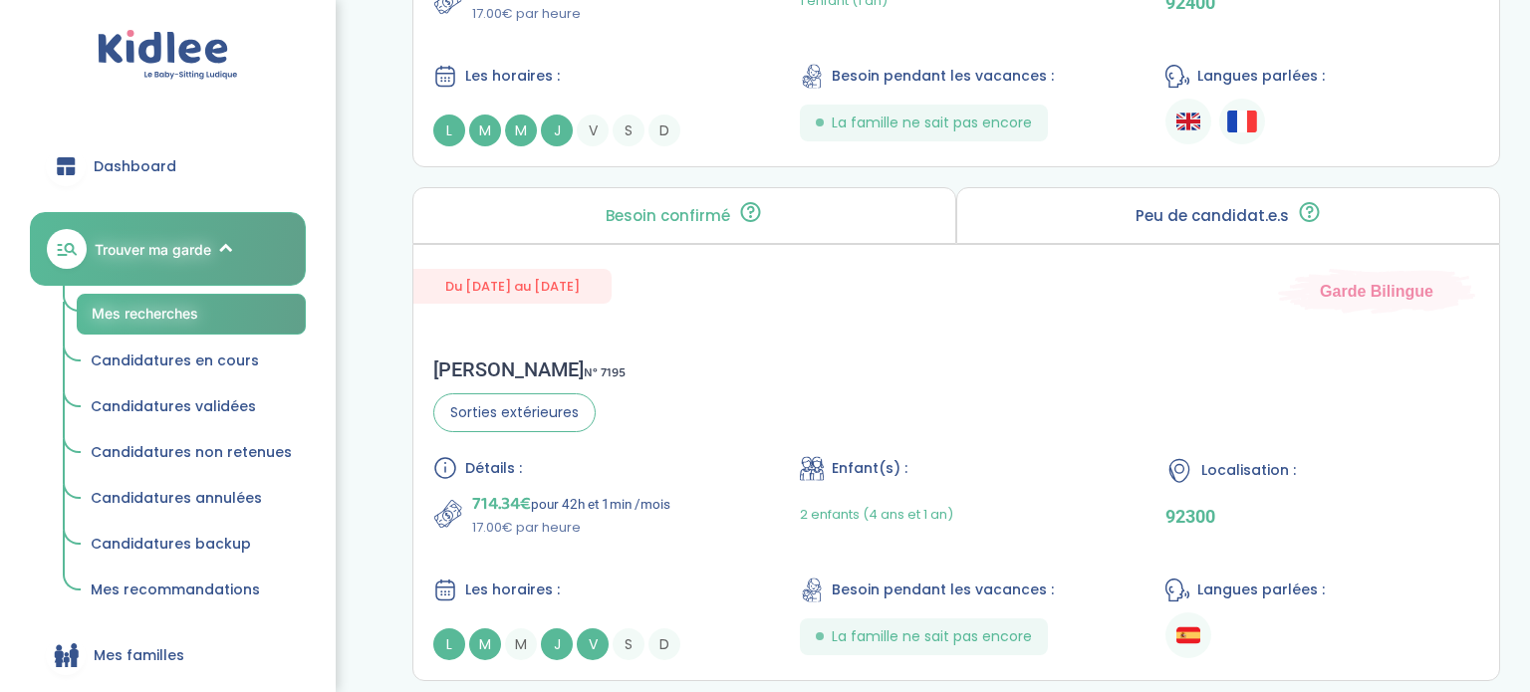
scroll to position [4003, 0]
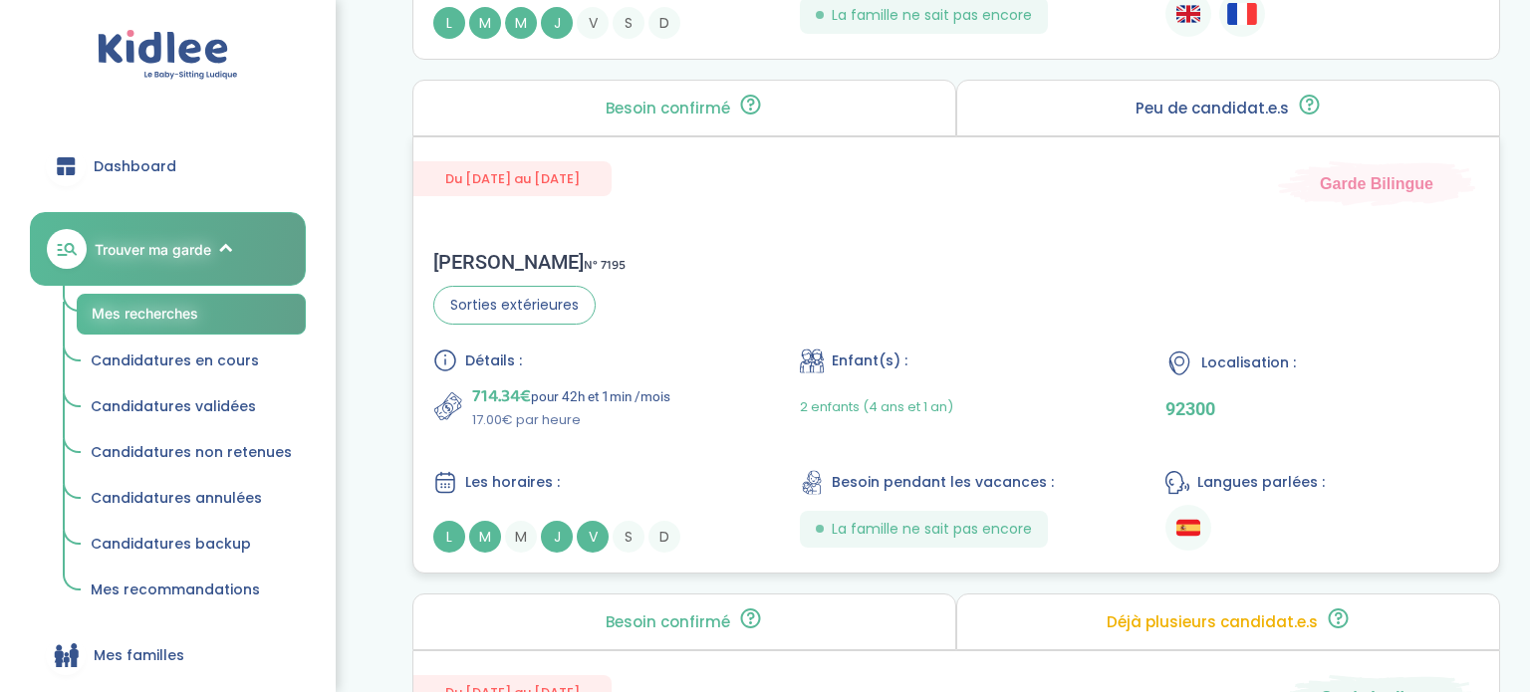
click at [893, 292] on div "Gwendoline B . N° 7195 Sorties extérieures Détails : 714.34€ pour 42h et 1min /…" at bounding box center [955, 401] width 1085 height 343
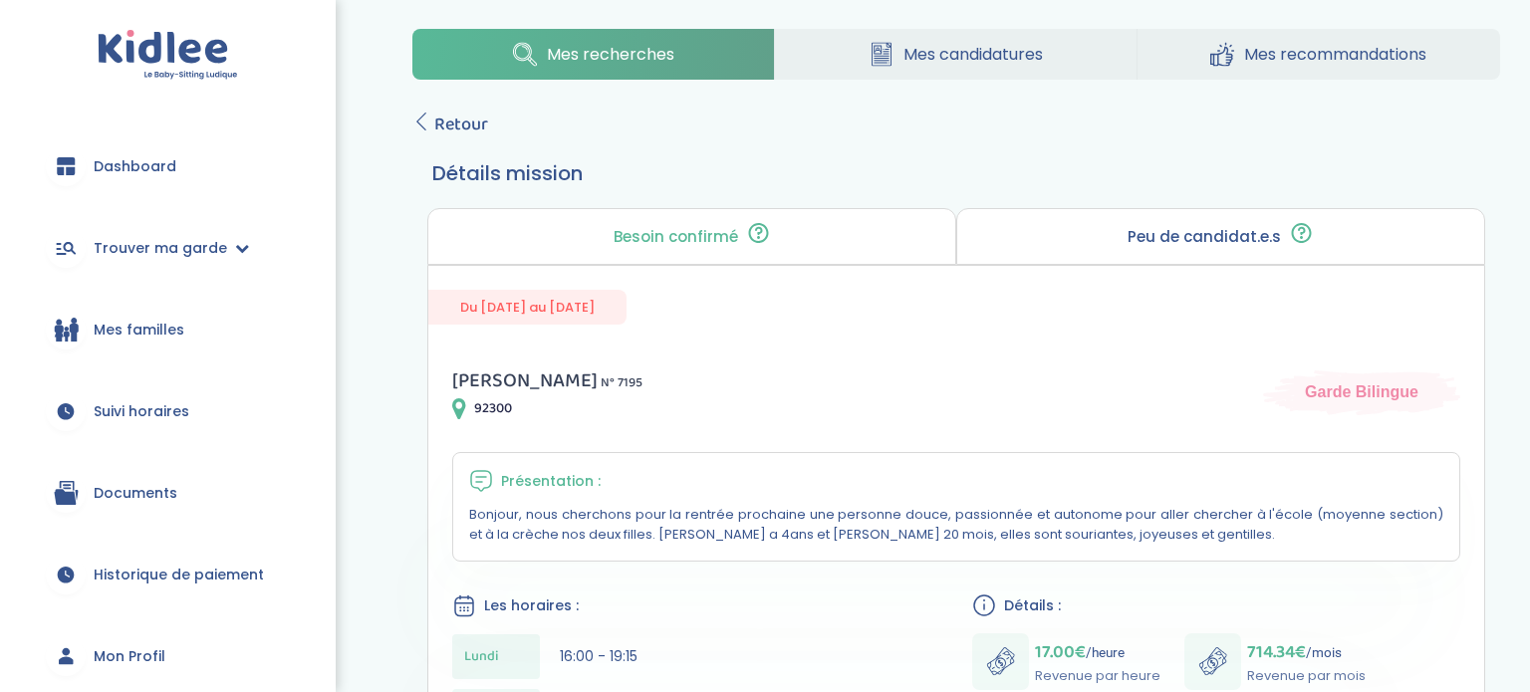
scroll to position [10, 0]
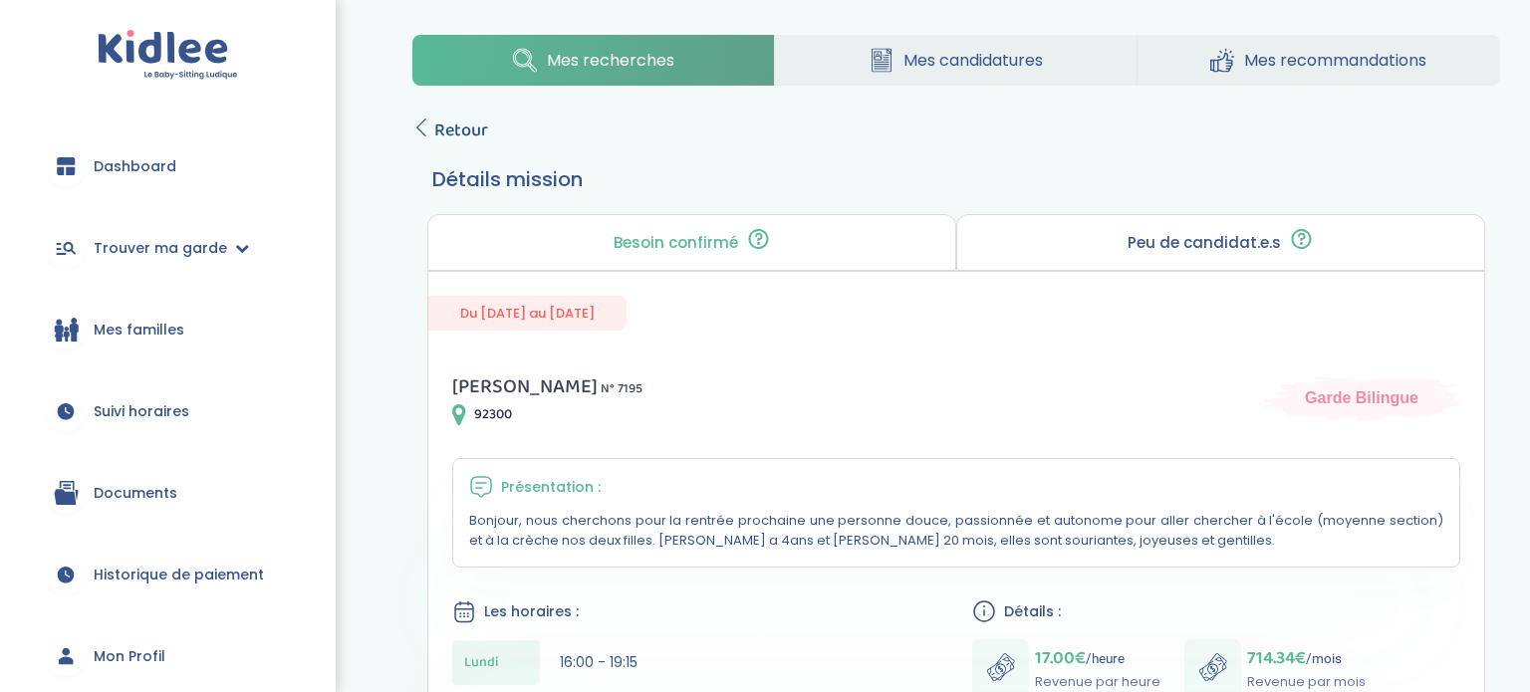
click at [436, 121] on span "Retour" at bounding box center [461, 131] width 54 height 28
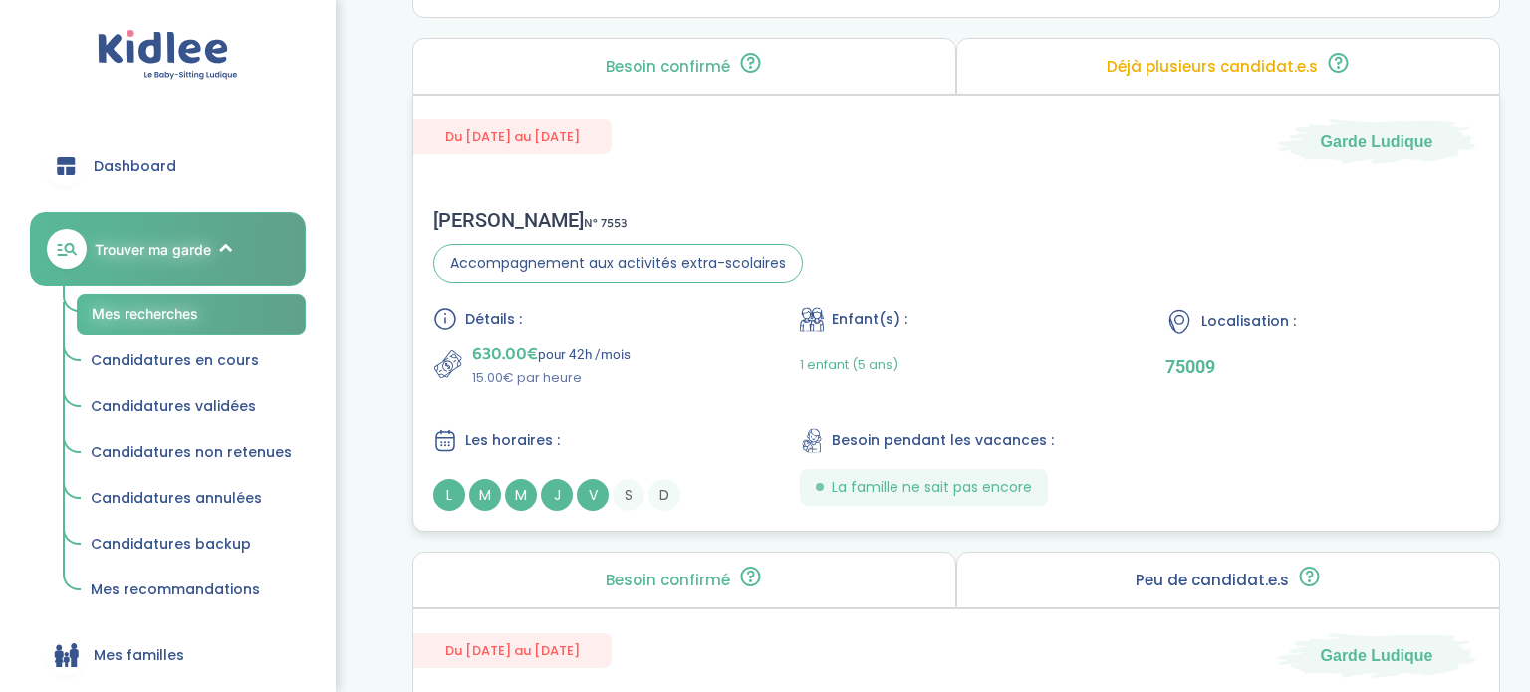
scroll to position [4571, 0]
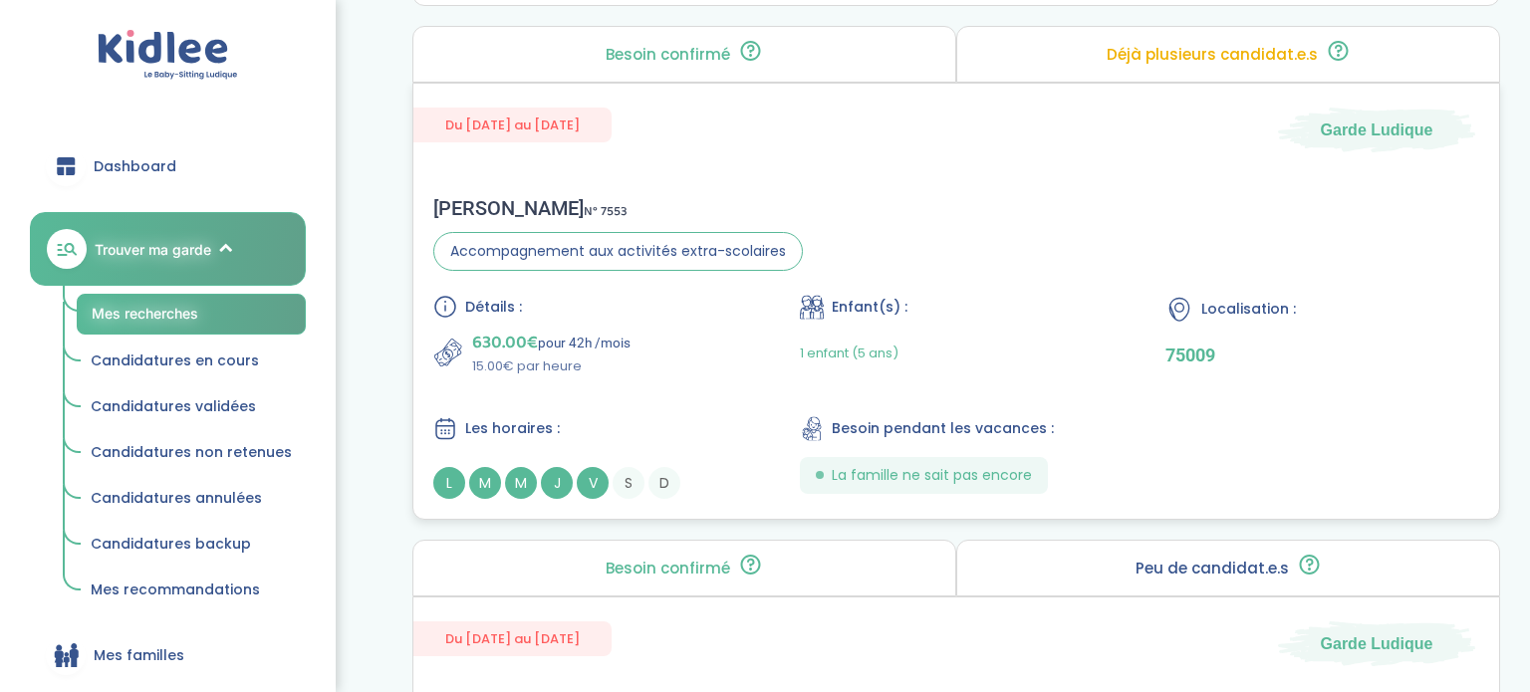
click at [1041, 252] on div "Caroline D . N° 7553 Accompagnement aux activités extra-scolaires Détails : 630…" at bounding box center [955, 347] width 1085 height 343
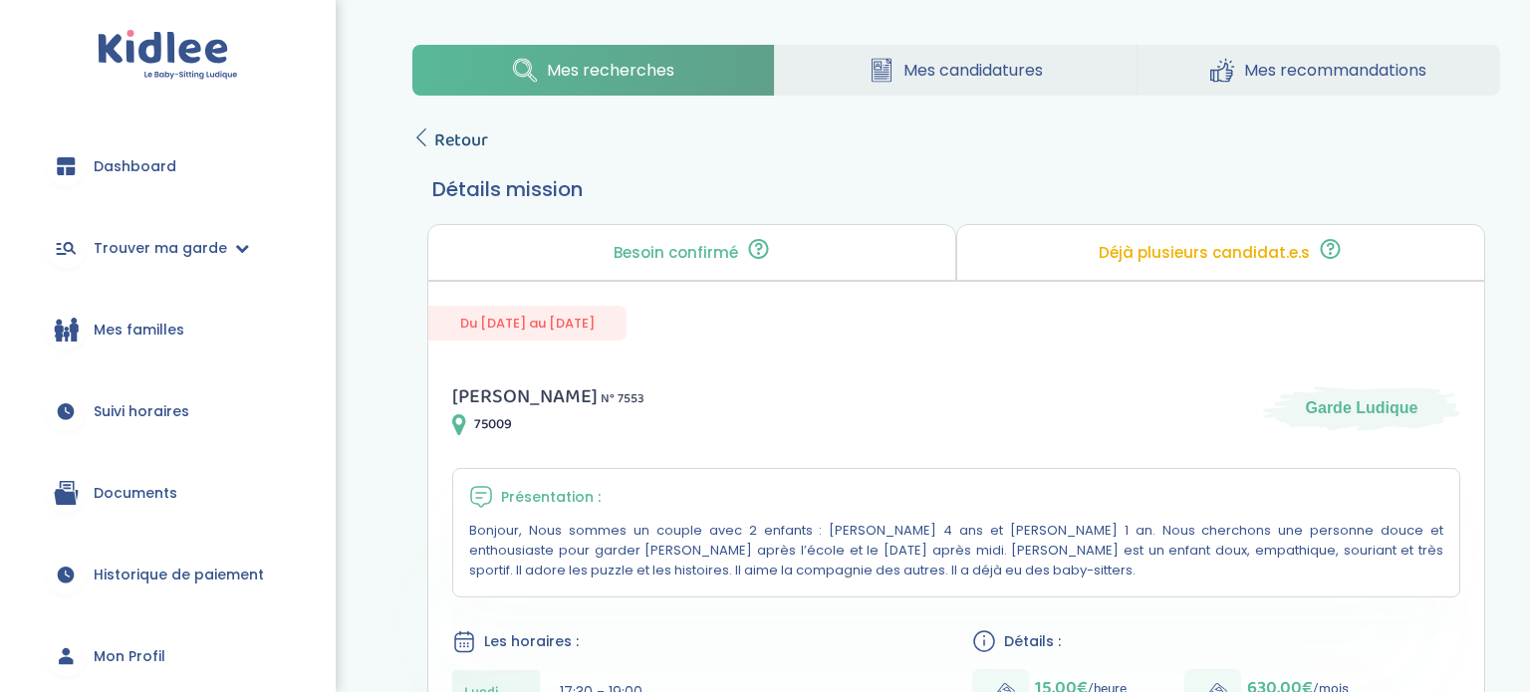
click at [477, 130] on span "Retour" at bounding box center [461, 140] width 54 height 28
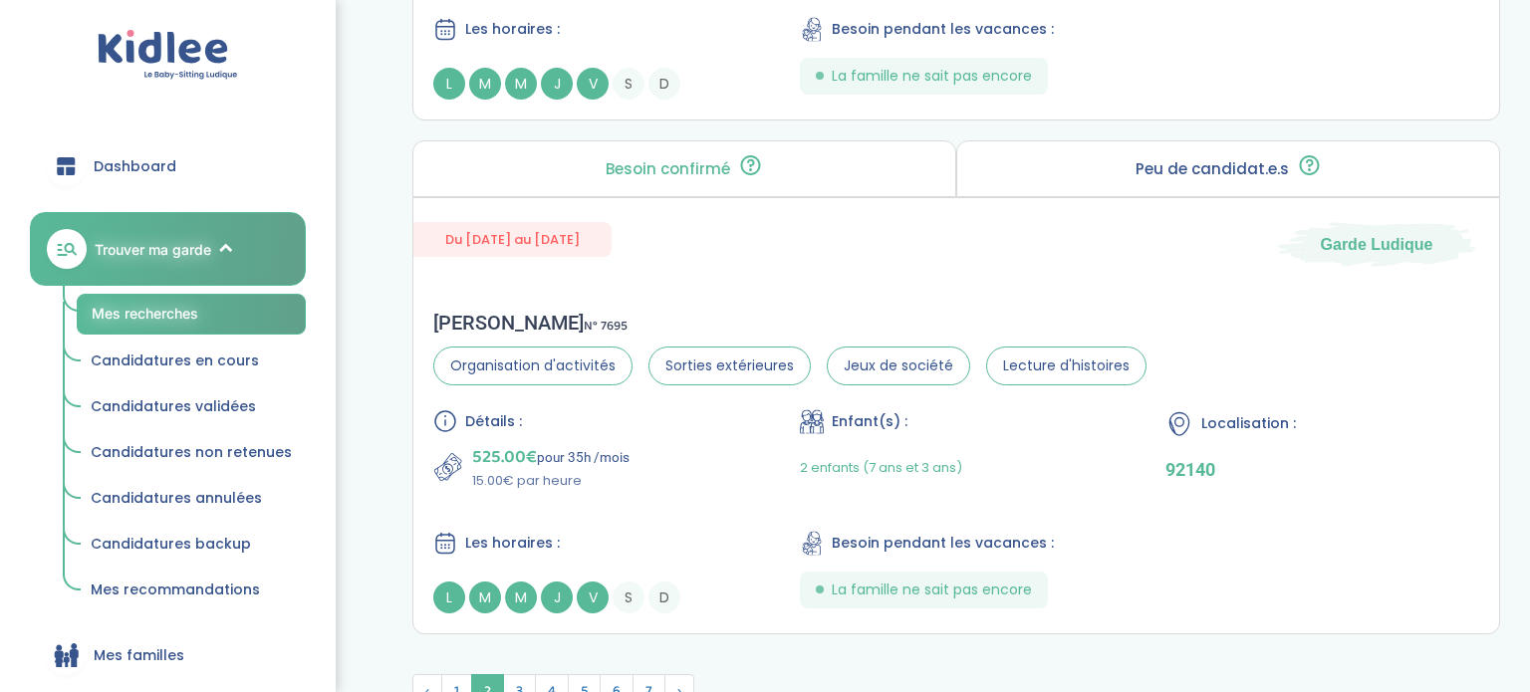
scroll to position [5647, 0]
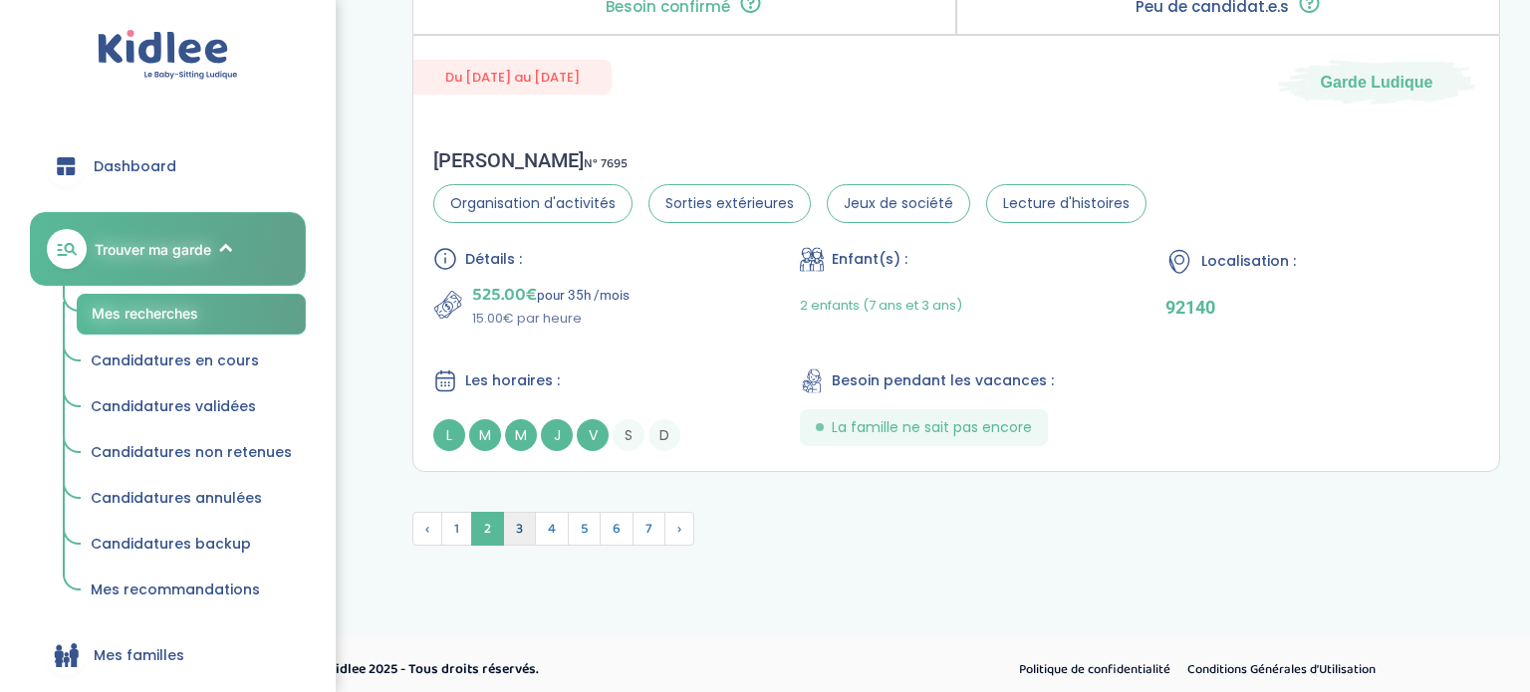
click at [514, 512] on span "3" at bounding box center [519, 529] width 33 height 34
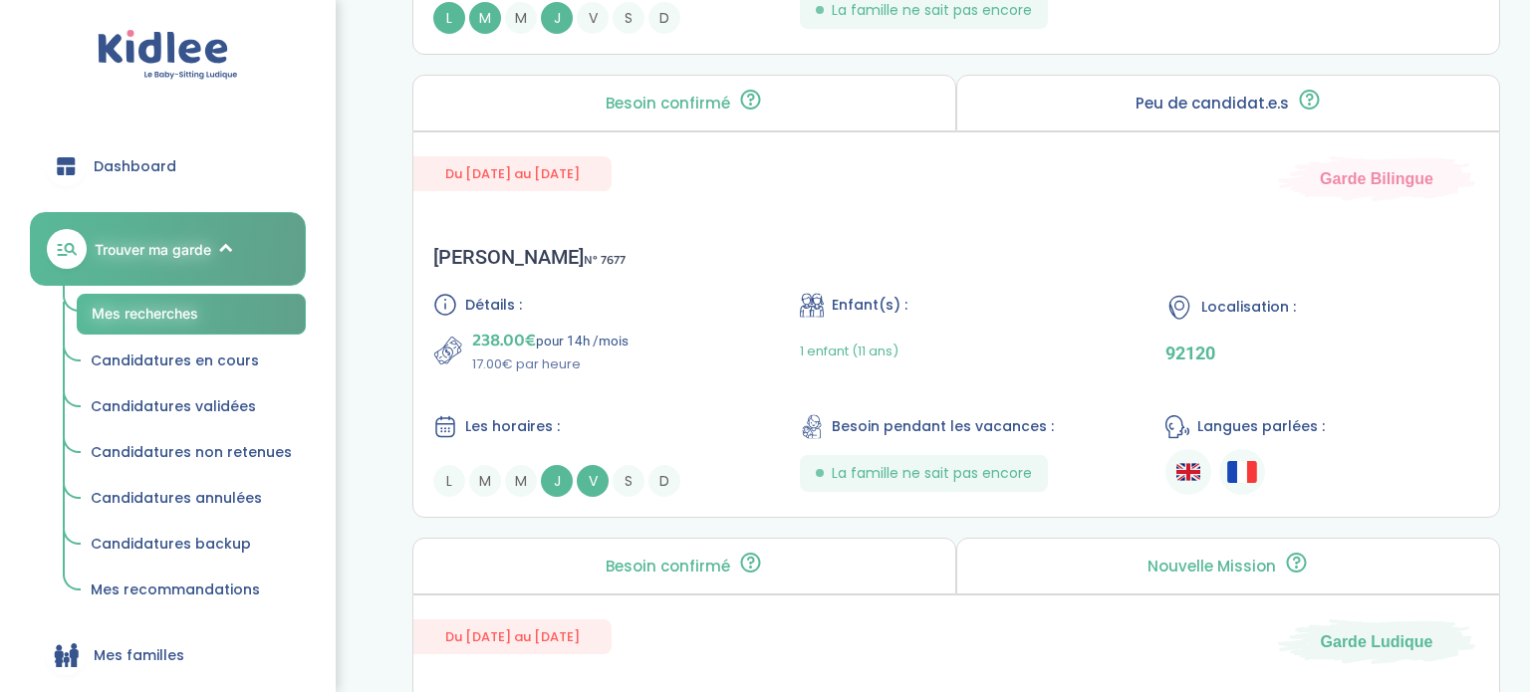
scroll to position [4409, 0]
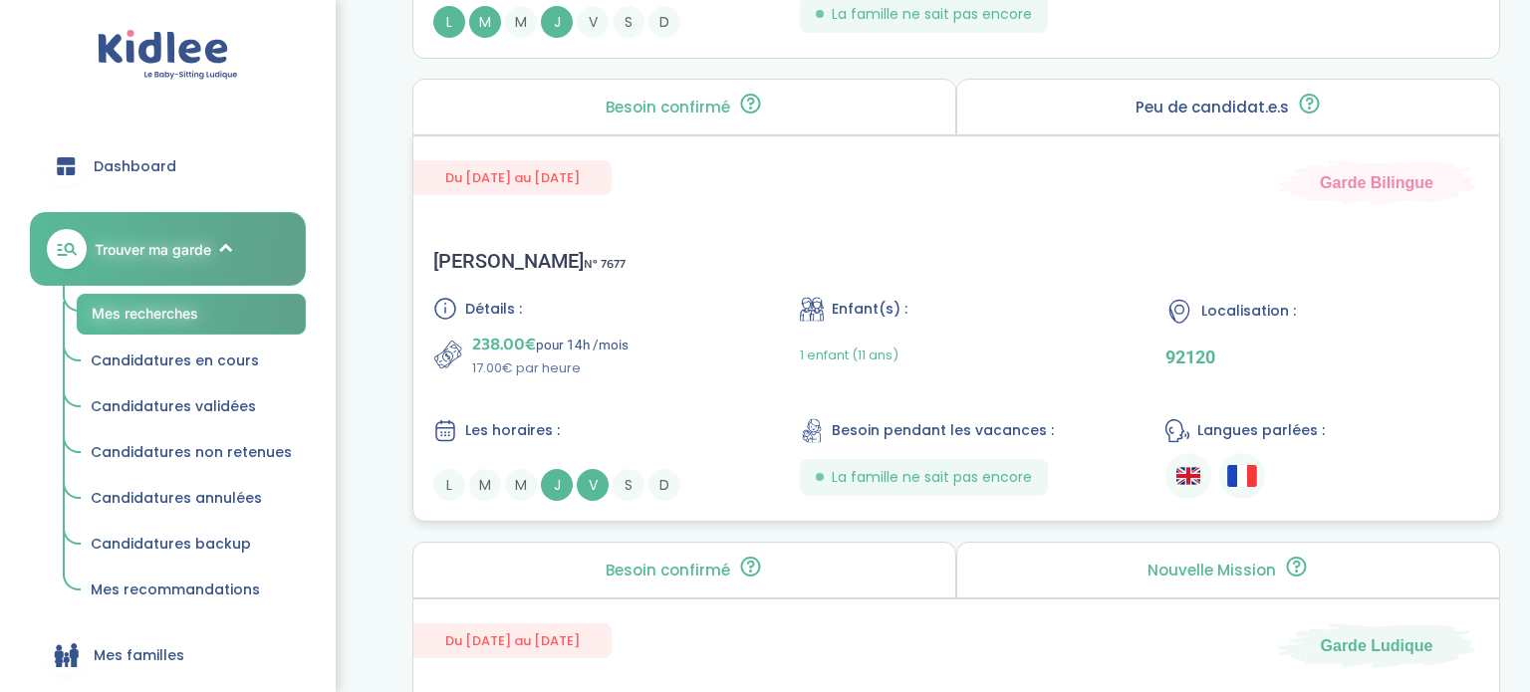
click at [787, 297] on div "Détails : 238.00€ pour 14h /mois 17.00€ par heure Enfant(s) : 1 enfant (11 ans)…" at bounding box center [956, 399] width 1046 height 204
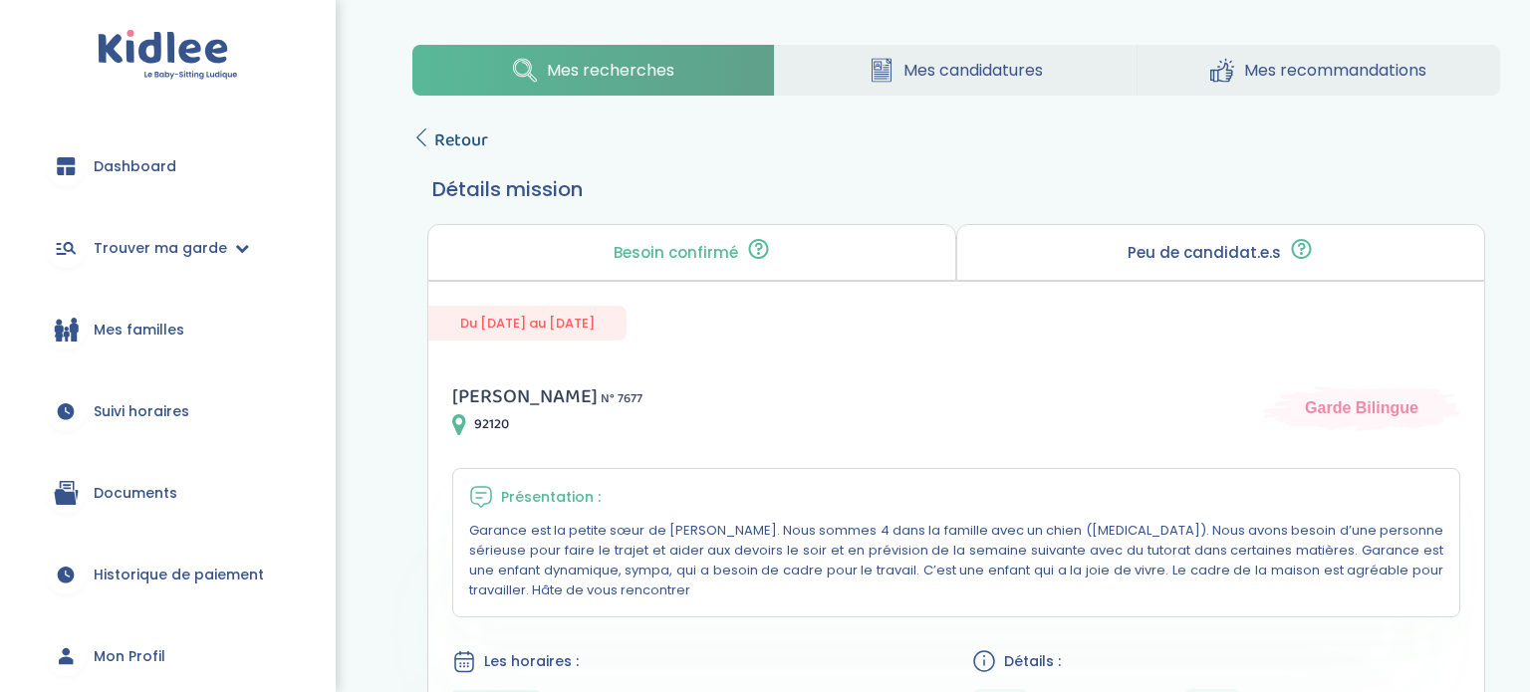
click at [454, 131] on span "Retour" at bounding box center [461, 140] width 54 height 28
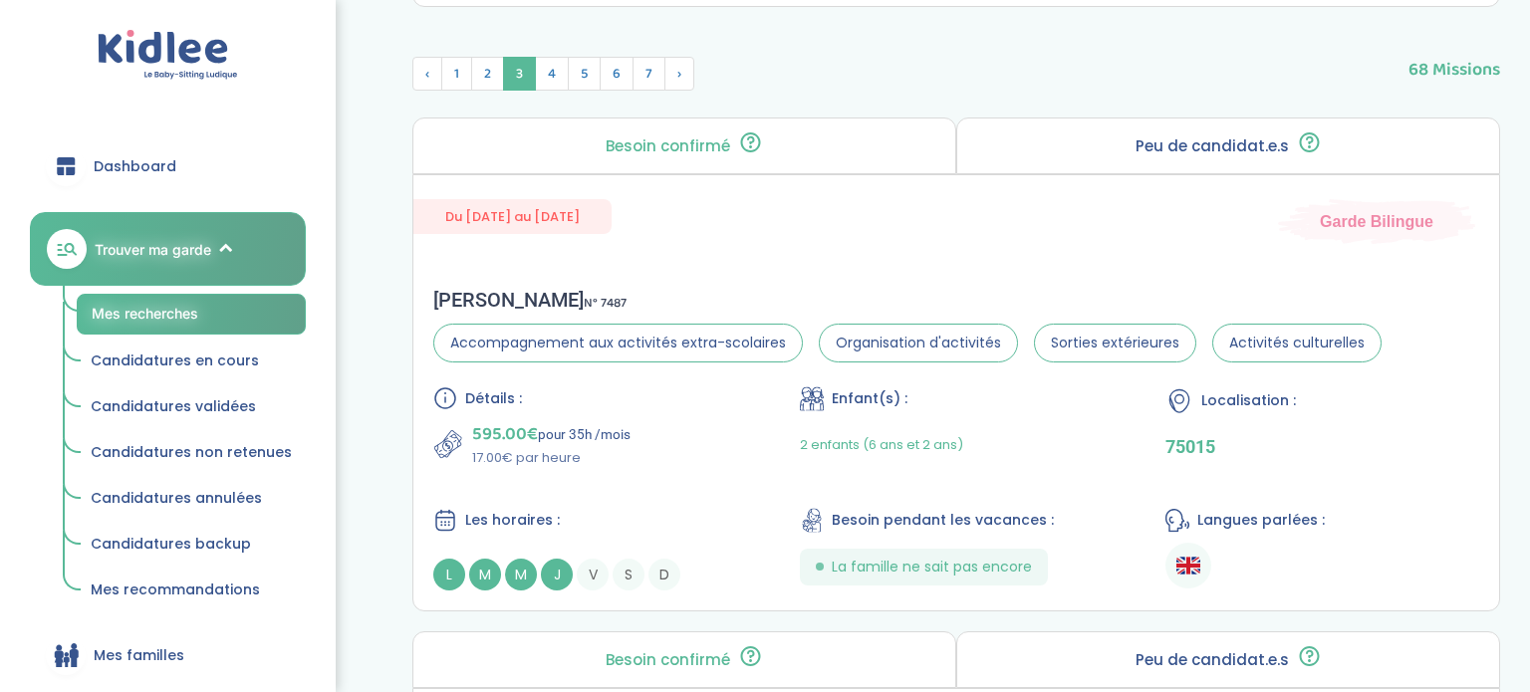
scroll to position [774, 0]
click at [917, 250] on div "Du 02-09-2025 au 31-07-2026 Garde Bilingue Mikaela R . N° 7487 Accompagnement a…" at bounding box center [955, 391] width 1087 height 437
